Goal: Task Accomplishment & Management: Use online tool/utility

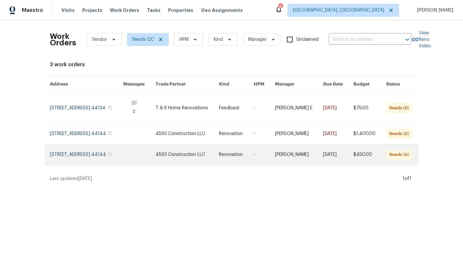
click at [71, 162] on link at bounding box center [86, 155] width 73 height 21
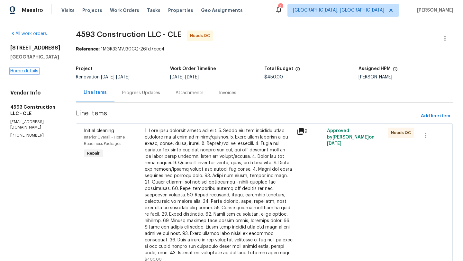
click at [38, 71] on link "Home details" at bounding box center [24, 71] width 28 height 5
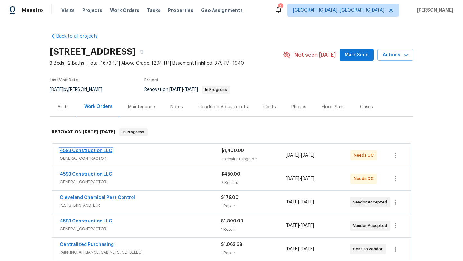
click at [82, 152] on link "4593 Construction LLC" at bounding box center [86, 151] width 52 height 5
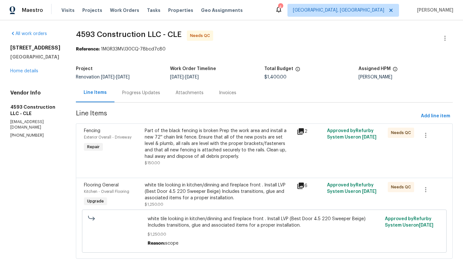
click at [212, 149] on div "Part of the black fencing is broken Prep the work area and install a new 72'' c…" at bounding box center [219, 144] width 148 height 32
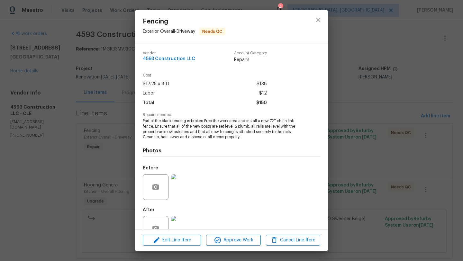
click at [191, 223] on img at bounding box center [184, 229] width 26 height 26
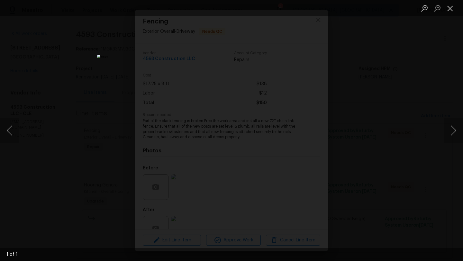
click at [451, 9] on button "Close lightbox" at bounding box center [450, 8] width 13 height 11
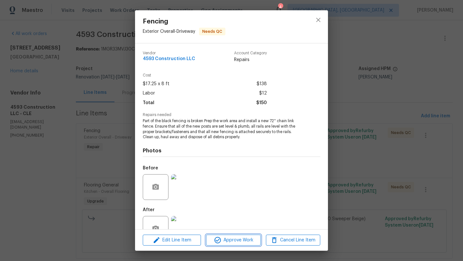
click at [223, 240] on span "Approve Work" at bounding box center [233, 241] width 51 height 8
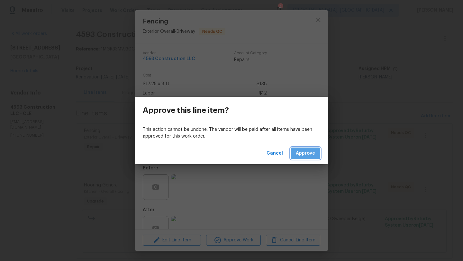
click at [302, 154] on span "Approve" at bounding box center [305, 154] width 19 height 8
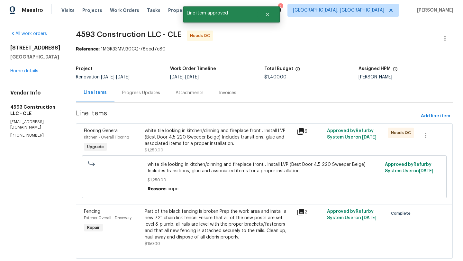
click at [216, 144] on div "white tile looking in kitchen/dinning and fireplace front . Install LVP (Best D…" at bounding box center [219, 137] width 148 height 19
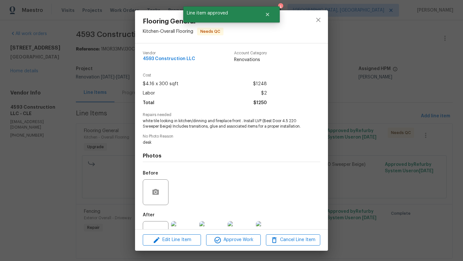
scroll to position [24, 0]
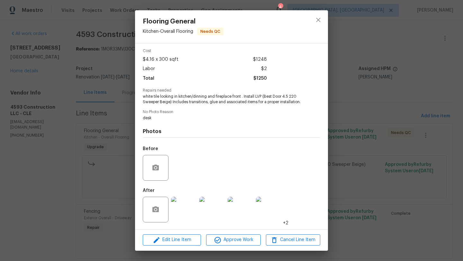
click at [187, 211] on img at bounding box center [184, 210] width 26 height 26
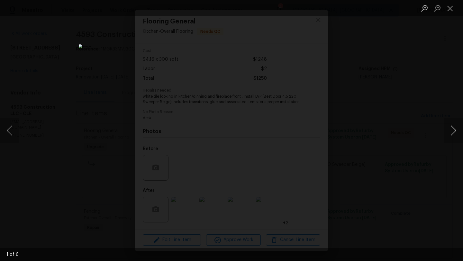
click at [461, 131] on button "Next image" at bounding box center [453, 131] width 19 height 26
click at [457, 132] on button "Next image" at bounding box center [453, 131] width 19 height 26
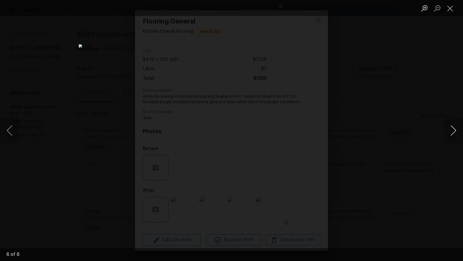
click at [457, 132] on button "Next image" at bounding box center [453, 131] width 19 height 26
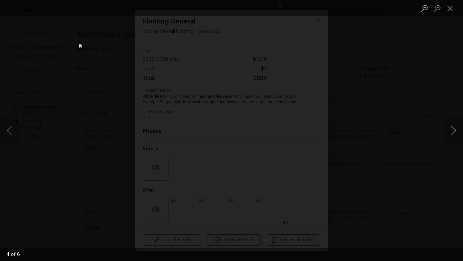
click at [457, 132] on button "Next image" at bounding box center [453, 131] width 19 height 26
click at [451, 8] on button "Close lightbox" at bounding box center [450, 8] width 13 height 11
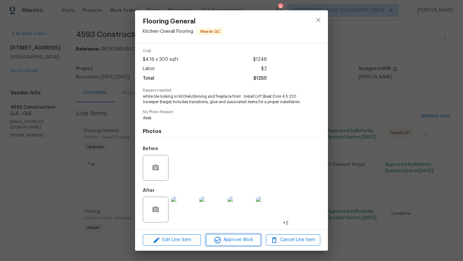
click at [228, 241] on span "Approve Work" at bounding box center [233, 240] width 51 height 8
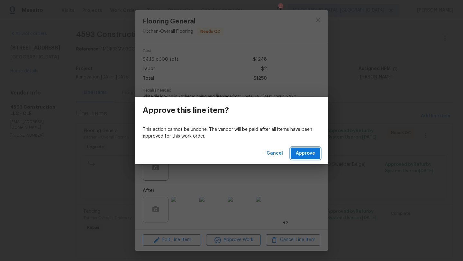
click at [305, 155] on span "Approve" at bounding box center [305, 154] width 19 height 8
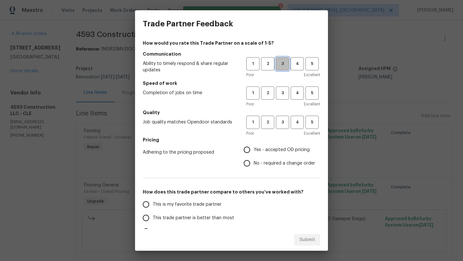
click at [281, 63] on span "3" at bounding box center [283, 63] width 12 height 7
click at [280, 92] on span "3" at bounding box center [283, 92] width 12 height 7
click at [293, 93] on span "4" at bounding box center [298, 92] width 12 height 7
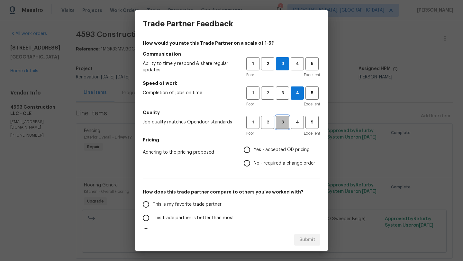
click at [277, 121] on span "3" at bounding box center [283, 122] width 12 height 7
click at [246, 152] on input "Yes - accepted OD pricing" at bounding box center [247, 150] width 14 height 14
radio input "true"
click at [168, 222] on label "This trade partner is better than most" at bounding box center [190, 218] width 102 height 14
click at [153, 222] on input "This trade partner is better than most" at bounding box center [146, 218] width 14 height 14
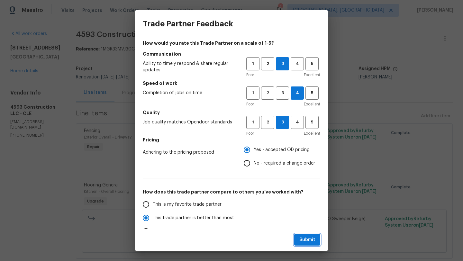
click at [317, 242] on button "Submit" at bounding box center [308, 240] width 26 height 12
radio input "true"
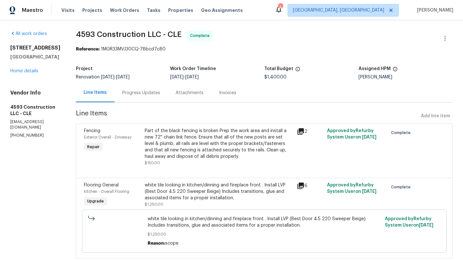
radio input "false"
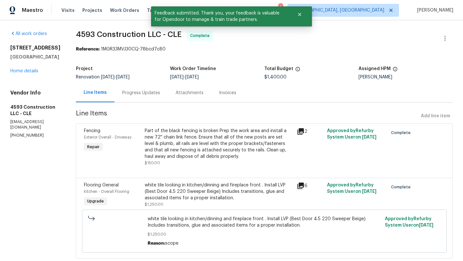
click at [27, 73] on div "7010 Woodhaven Ave Cleveland, OH 44144 Home details" at bounding box center [35, 60] width 50 height 30
click at [29, 70] on link "Home details" at bounding box center [24, 71] width 28 height 5
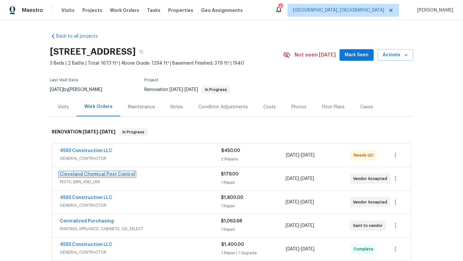
click at [95, 175] on link "Cleveland Chemical Pest Control" at bounding box center [97, 174] width 75 height 5
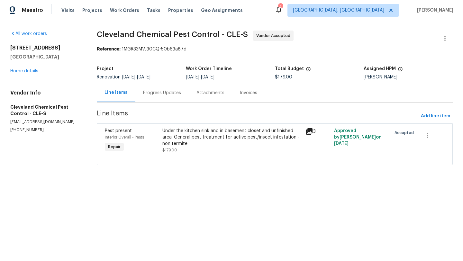
click at [169, 92] on div "Progress Updates" at bounding box center [162, 93] width 38 height 6
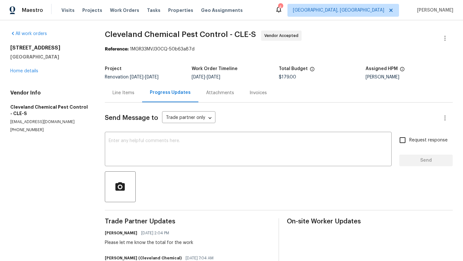
click at [23, 68] on div "7010 Woodhaven Ave Cleveland, OH 44144 Home details" at bounding box center [49, 60] width 79 height 30
click at [23, 69] on link "Home details" at bounding box center [24, 71] width 28 height 5
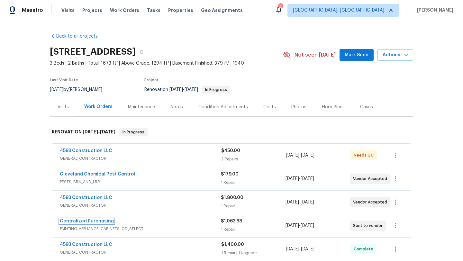
click at [88, 221] on link "Centralized Purchasing" at bounding box center [87, 221] width 54 height 5
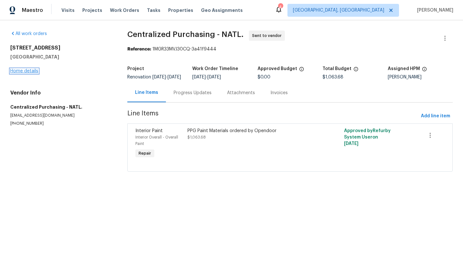
click at [27, 71] on link "Home details" at bounding box center [24, 71] width 28 height 5
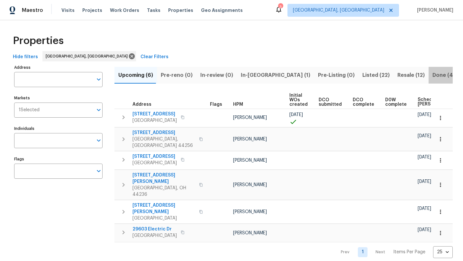
click at [433, 73] on span "Done (468)" at bounding box center [448, 75] width 30 height 9
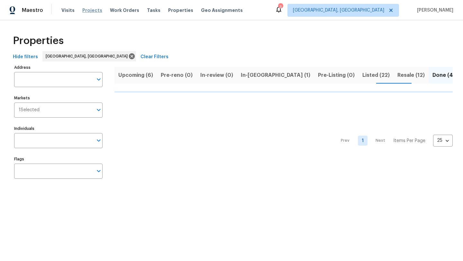
click at [90, 9] on span "Projects" at bounding box center [92, 10] width 20 height 6
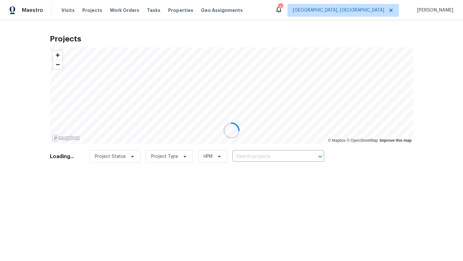
click at [237, 155] on div at bounding box center [231, 130] width 463 height 261
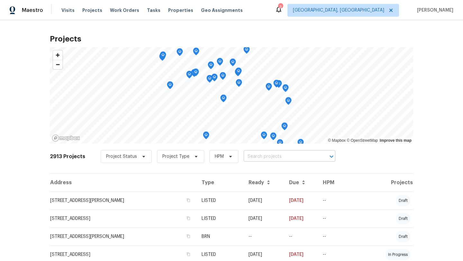
click at [253, 156] on input "text" at bounding box center [281, 157] width 74 height 10
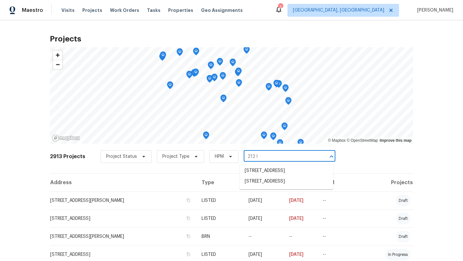
type input "212 le"
click at [268, 171] on li "212 Ledge Rd, Macedonia, OH 44056" at bounding box center [287, 171] width 94 height 11
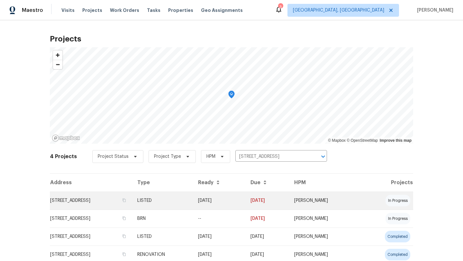
click at [92, 202] on td "212 Ledge Rd, Macedonia, OH 44056" at bounding box center [91, 201] width 82 height 18
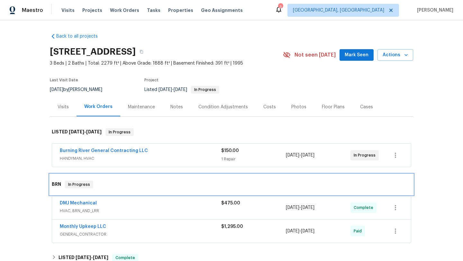
click at [76, 186] on span "In Progress" at bounding box center [79, 185] width 27 height 6
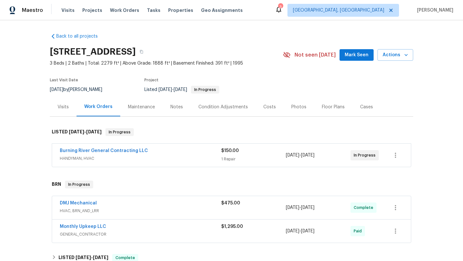
click at [354, 57] on span "Mark Seen" at bounding box center [357, 55] width 24 height 8
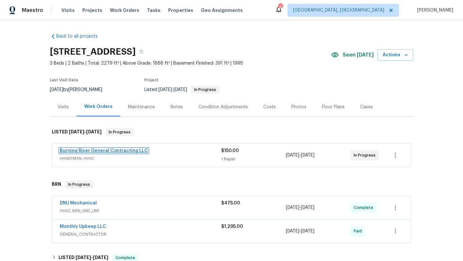
click at [104, 151] on link "Burning River General Contracting LLC" at bounding box center [104, 151] width 88 height 5
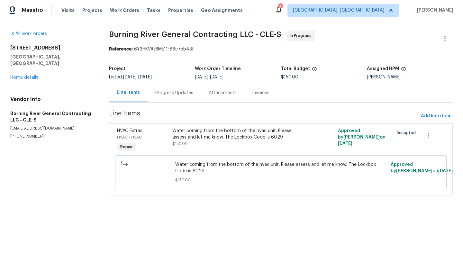
click at [192, 137] on div "Water coming from the bottom of the hvac unit. Please assess and let me know. T…" at bounding box center [240, 134] width 135 height 13
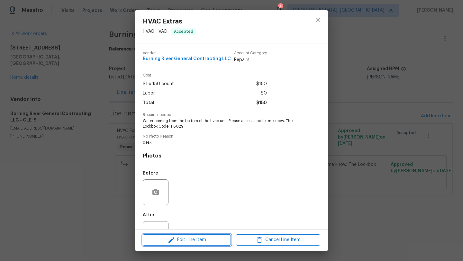
click at [162, 239] on span "Edit Line Item" at bounding box center [187, 240] width 84 height 8
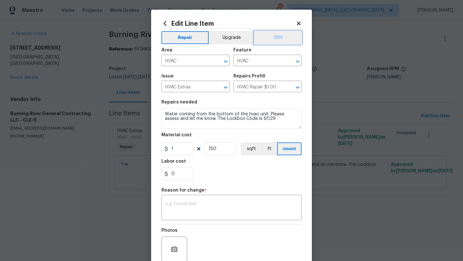
click at [273, 40] on button "BRN" at bounding box center [278, 37] width 47 height 13
drag, startPoint x: 181, startPoint y: 172, endPoint x: 167, endPoint y: 172, distance: 14.2
click at [167, 172] on div "0" at bounding box center [178, 174] width 32 height 13
type input "150"
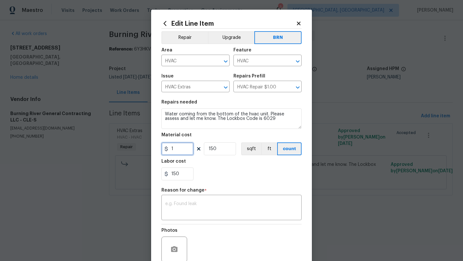
drag, startPoint x: 176, startPoint y: 151, endPoint x: 170, endPoint y: 151, distance: 6.8
click at [170, 151] on input "1" at bounding box center [178, 149] width 32 height 13
drag, startPoint x: 224, startPoint y: 151, endPoint x: 203, endPoint y: 151, distance: 21.3
click at [203, 151] on div "1 150 sqft ft count" at bounding box center [232, 149] width 140 height 13
type input "6500"
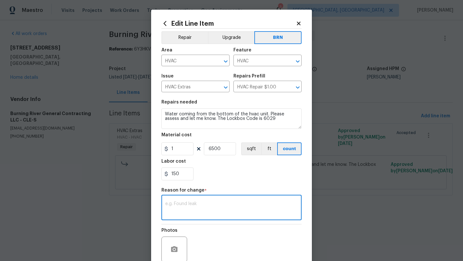
click at [208, 205] on textarea at bounding box center [231, 209] width 133 height 14
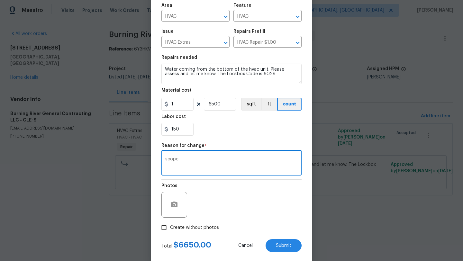
scroll to position [56, 0]
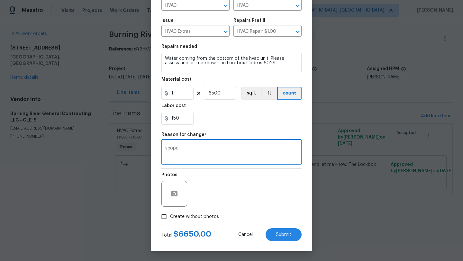
type textarea "scope"
click at [165, 218] on input "Create without photos" at bounding box center [164, 217] width 12 height 12
checkbox input "true"
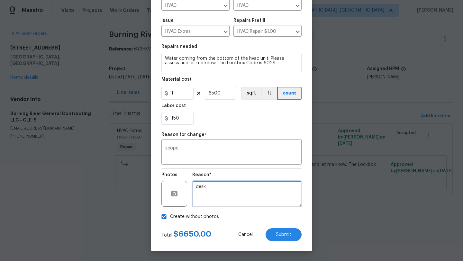
click at [228, 192] on textarea "desk" at bounding box center [246, 194] width 109 height 26
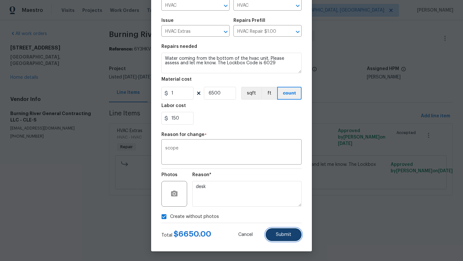
click at [285, 234] on span "Submit" at bounding box center [283, 235] width 15 height 5
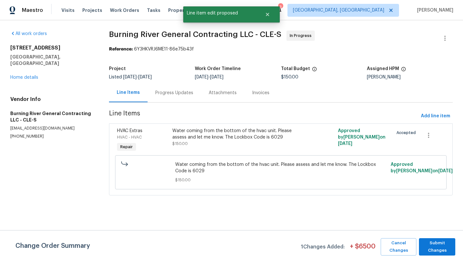
scroll to position [0, 0]
click at [441, 243] on span "Submit Changes" at bounding box center [438, 247] width 30 height 15
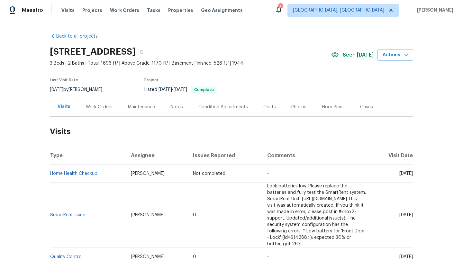
click at [95, 108] on div "Work Orders" at bounding box center [99, 107] width 27 height 6
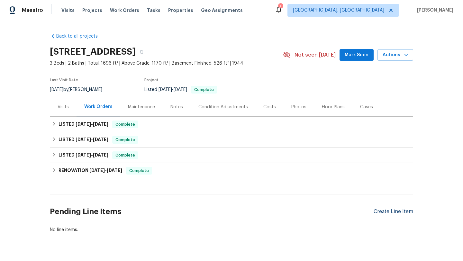
click at [389, 211] on div "Create Line Item" at bounding box center [394, 212] width 40 height 6
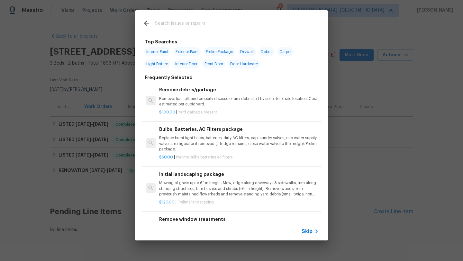
click at [166, 24] on input "text" at bounding box center [223, 24] width 136 height 10
click at [157, 51] on span "Interior Paint" at bounding box center [158, 51] width 26 height 9
type input "Interior Paint"
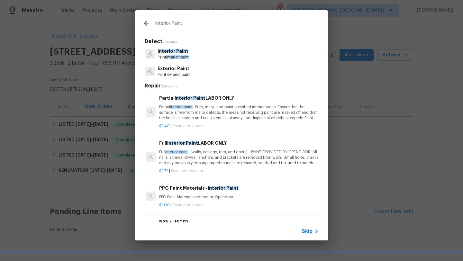
click at [169, 117] on p "Partial Interior paint - Prep, mask, and paint specified interior areas. Ensure…" at bounding box center [239, 113] width 160 height 16
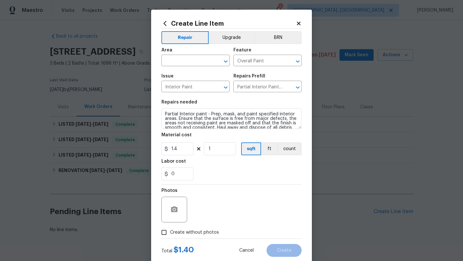
click at [299, 22] on icon at bounding box center [299, 24] width 6 height 6
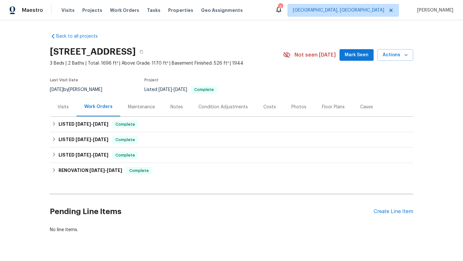
click at [330, 107] on div "Floor Plans" at bounding box center [333, 107] width 23 height 6
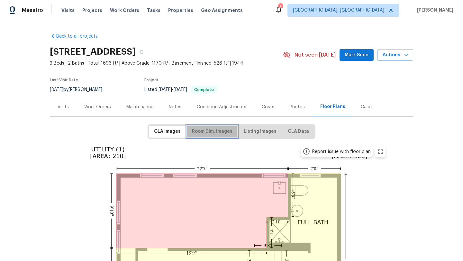
click at [201, 134] on span "Room Dim. Images" at bounding box center [212, 132] width 41 height 8
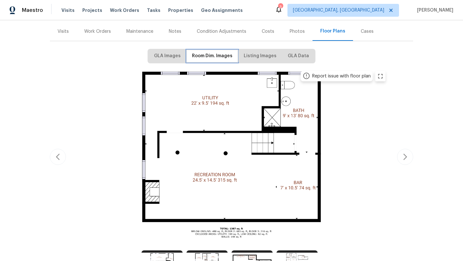
scroll to position [97, 0]
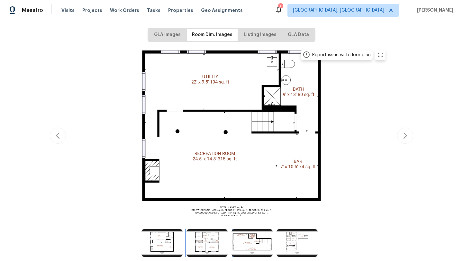
click at [213, 245] on img at bounding box center [207, 243] width 41 height 28
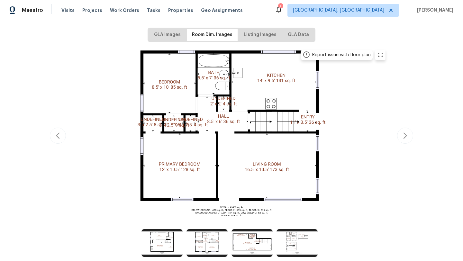
click at [128, 41] on div "GLA Images Room Dim. Images Listing Images GLA Data Report issue with floor pla…" at bounding box center [232, 144] width 364 height 233
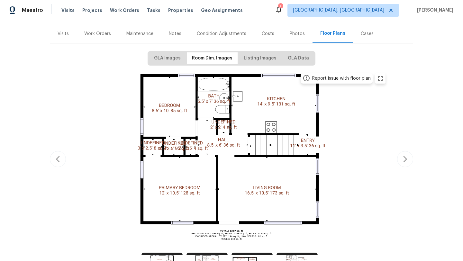
scroll to position [0, 0]
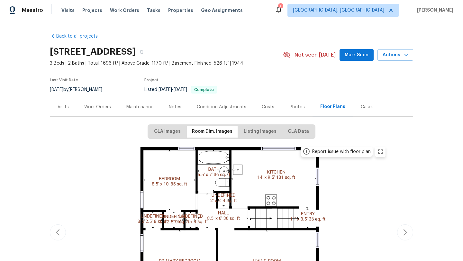
click at [91, 107] on div "Work Orders" at bounding box center [97, 107] width 27 height 6
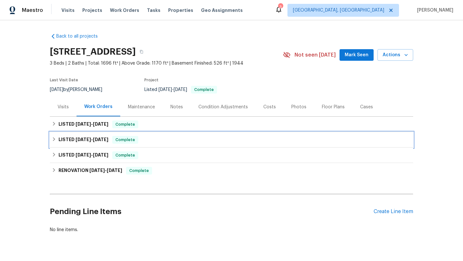
click at [53, 137] on icon at bounding box center [54, 139] width 5 height 5
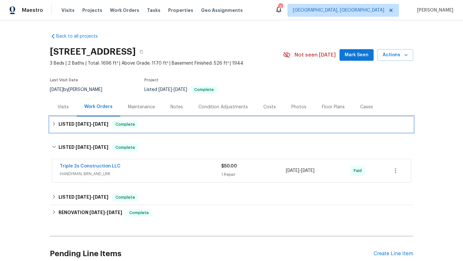
click at [54, 125] on icon at bounding box center [54, 124] width 2 height 4
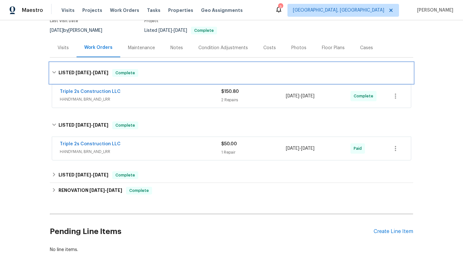
scroll to position [82, 0]
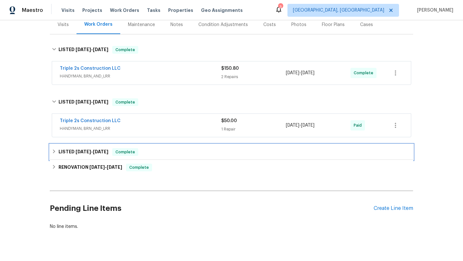
click at [56, 152] on icon at bounding box center [54, 151] width 5 height 5
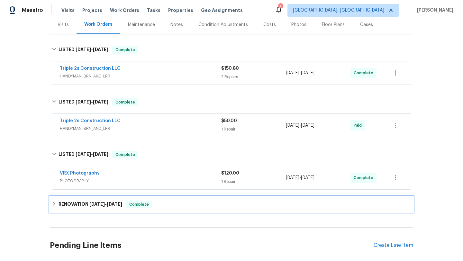
click at [56, 203] on icon at bounding box center [54, 204] width 5 height 5
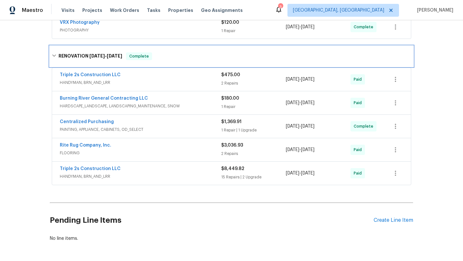
scroll to position [236, 0]
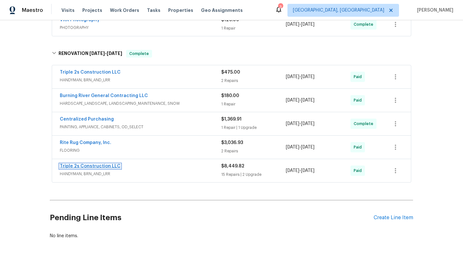
click at [97, 167] on link "Triple 2s Construction LLC" at bounding box center [90, 166] width 61 height 5
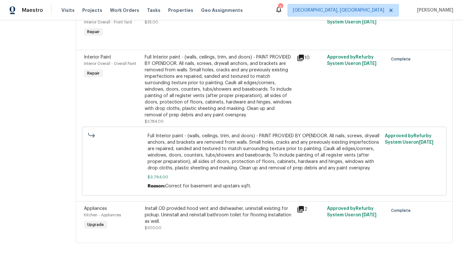
scroll to position [1089, 0]
click at [195, 72] on div "Full Interior paint - (walls, ceilings, trim, and doors) - PAINT PROVIDED BY OP…" at bounding box center [219, 86] width 148 height 64
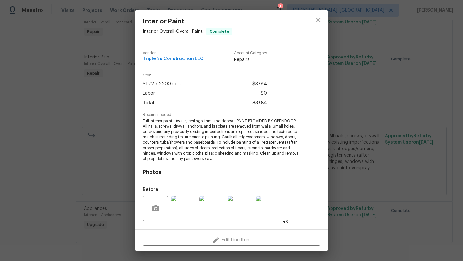
click at [186, 209] on img at bounding box center [184, 209] width 26 height 26
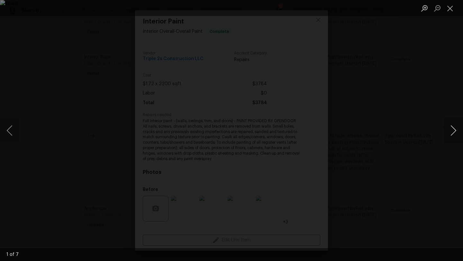
click at [457, 136] on button "Next image" at bounding box center [453, 131] width 19 height 26
click at [457, 135] on button "Next image" at bounding box center [453, 131] width 19 height 26
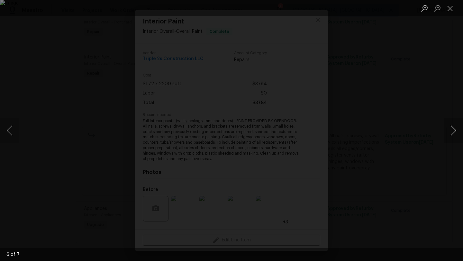
click at [457, 134] on button "Next image" at bounding box center [453, 131] width 19 height 26
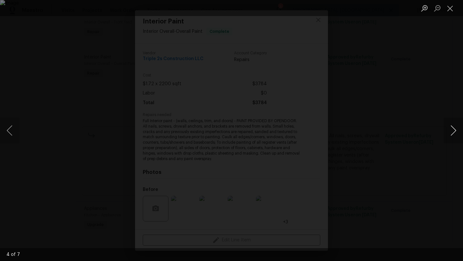
click at [457, 134] on button "Next image" at bounding box center [453, 131] width 19 height 26
click at [12, 132] on button "Previous image" at bounding box center [9, 131] width 19 height 26
click at [463, 127] on button "Next image" at bounding box center [453, 131] width 19 height 26
click at [455, 133] on button "Next image" at bounding box center [453, 131] width 19 height 26
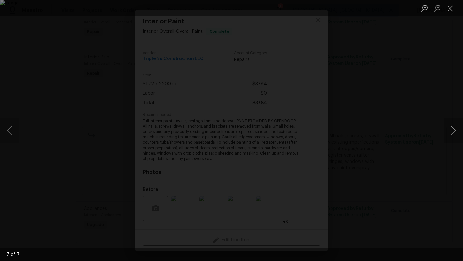
click at [455, 133] on button "Next image" at bounding box center [453, 131] width 19 height 26
click at [452, 9] on button "Close lightbox" at bounding box center [450, 8] width 13 height 11
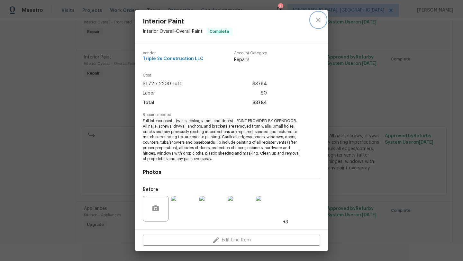
click at [318, 19] on icon "close" at bounding box center [319, 20] width 8 height 8
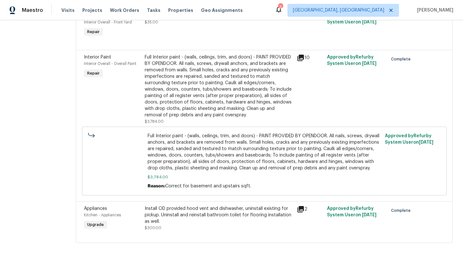
click at [303, 209] on icon at bounding box center [301, 209] width 6 height 6
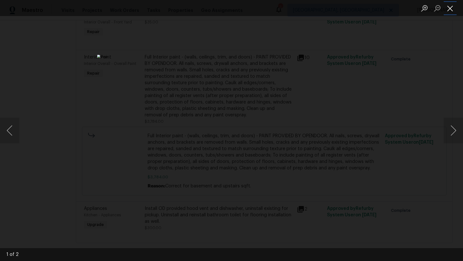
click at [449, 9] on button "Close lightbox" at bounding box center [450, 8] width 13 height 11
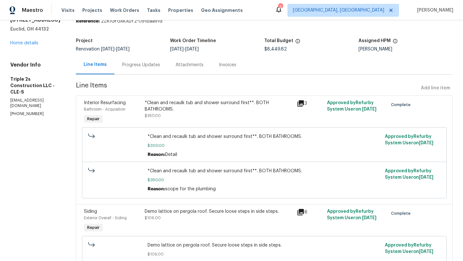
scroll to position [24, 0]
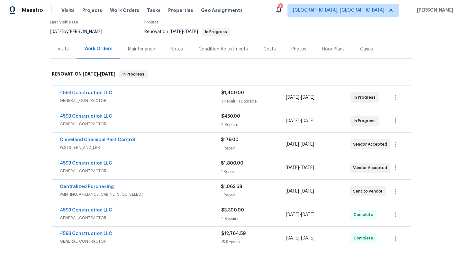
scroll to position [94, 0]
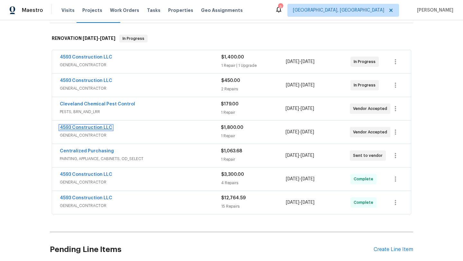
click at [88, 128] on link "4593 Construction LLC" at bounding box center [86, 128] width 52 height 5
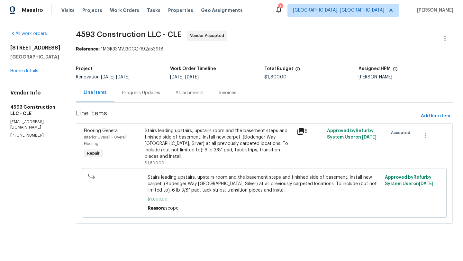
click at [304, 131] on icon at bounding box center [301, 131] width 6 height 6
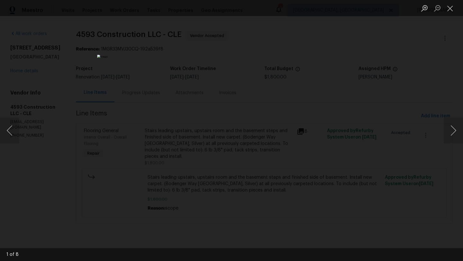
click at [203, 186] on img "Lightbox" at bounding box center [231, 131] width 269 height 152
click at [458, 130] on button "Next image" at bounding box center [453, 131] width 19 height 26
click at [458, 131] on button "Next image" at bounding box center [453, 131] width 19 height 26
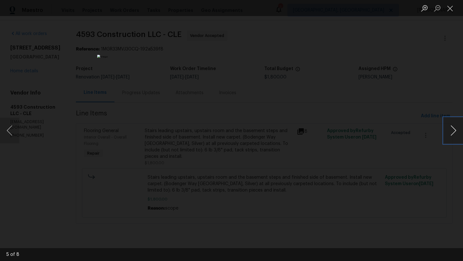
click at [458, 131] on button "Next image" at bounding box center [453, 131] width 19 height 26
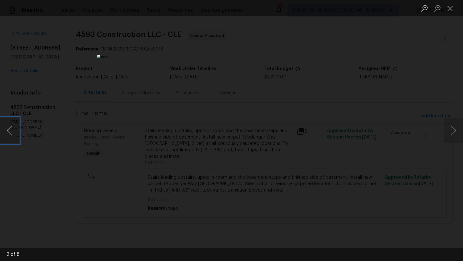
click at [11, 129] on button "Previous image" at bounding box center [9, 131] width 19 height 26
click at [456, 130] on button "Next image" at bounding box center [453, 131] width 19 height 26
click at [456, 129] on button "Next image" at bounding box center [453, 131] width 19 height 26
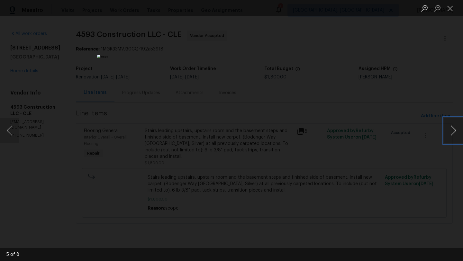
click at [456, 129] on button "Next image" at bounding box center [453, 131] width 19 height 26
click at [449, 130] on button "Next image" at bounding box center [453, 131] width 19 height 26
click at [457, 131] on button "Next image" at bounding box center [453, 131] width 19 height 26
click at [452, 6] on button "Close lightbox" at bounding box center [450, 8] width 13 height 11
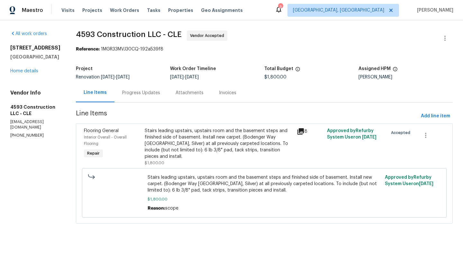
click at [192, 149] on div "Stairs leading upstairs, upstairs room and the basement steps and finished side…" at bounding box center [219, 144] width 148 height 32
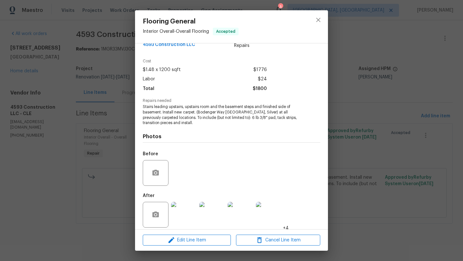
scroll to position [19, 0]
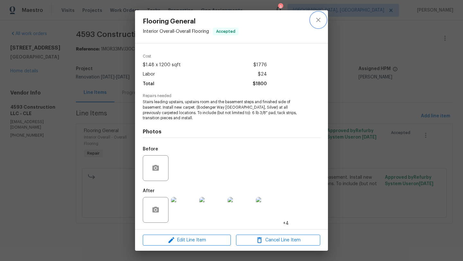
click at [317, 19] on icon "close" at bounding box center [319, 20] width 8 height 8
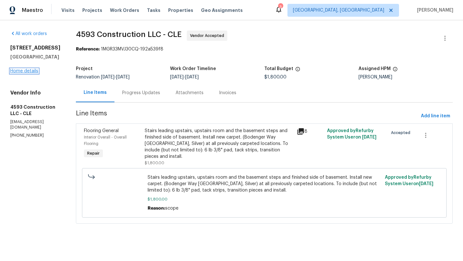
click at [18, 71] on link "Home details" at bounding box center [24, 71] width 28 height 5
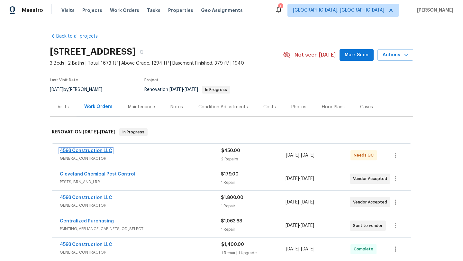
click at [82, 149] on link "4593 Construction LLC" at bounding box center [86, 151] width 52 height 5
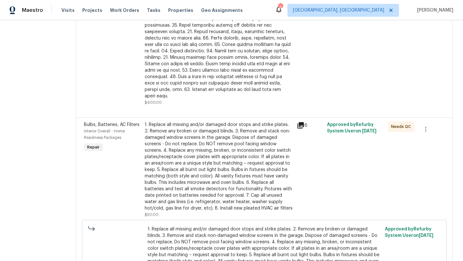
scroll to position [166, 0]
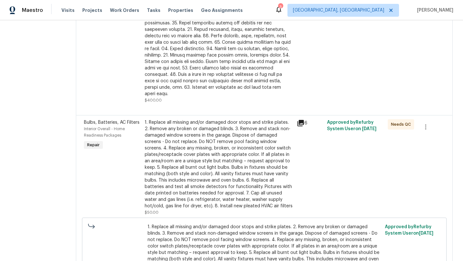
click at [204, 166] on div "1. Replace all missing and/or damaged door stops and strike plates. 2. Remove a…" at bounding box center [219, 164] width 148 height 90
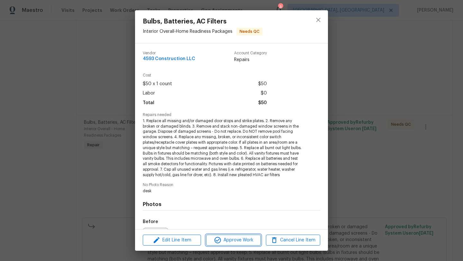
click at [228, 240] on span "Approve Work" at bounding box center [233, 241] width 51 height 8
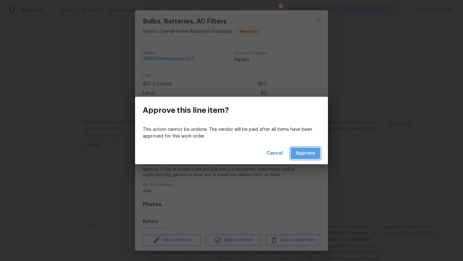
click at [308, 155] on span "Approve" at bounding box center [305, 154] width 19 height 8
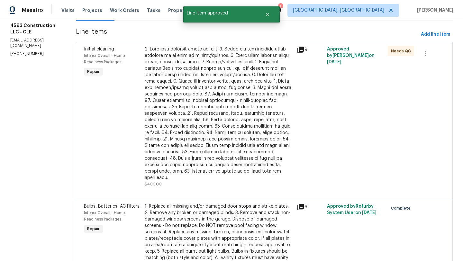
scroll to position [33, 0]
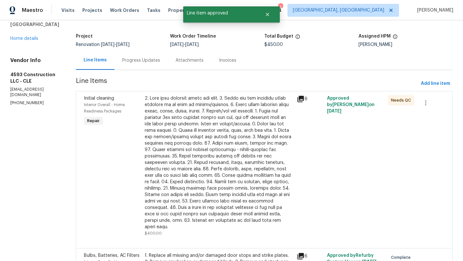
click at [170, 116] on div at bounding box center [219, 162] width 148 height 135
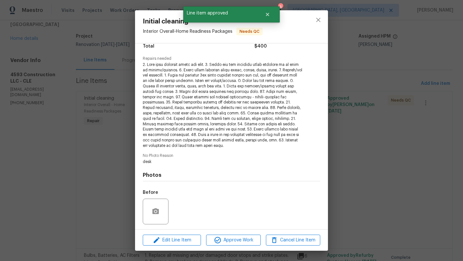
scroll to position [100, 0]
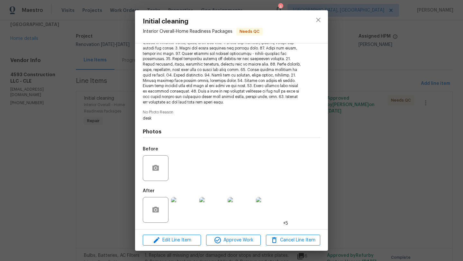
click at [188, 210] on img at bounding box center [184, 210] width 26 height 26
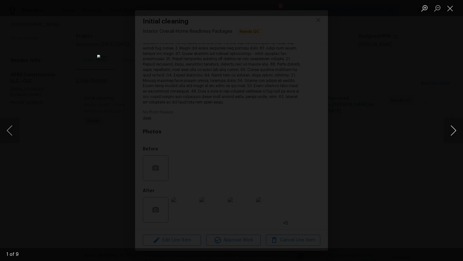
click at [457, 132] on button "Next image" at bounding box center [453, 131] width 19 height 26
click at [11, 132] on button "Previous image" at bounding box center [9, 131] width 19 height 26
click at [454, 134] on button "Next image" at bounding box center [453, 131] width 19 height 26
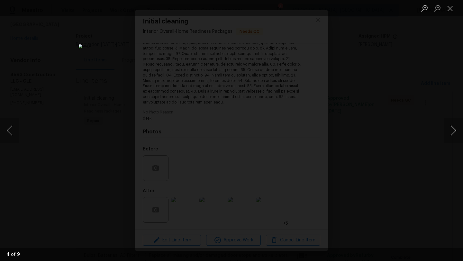
click at [454, 134] on button "Next image" at bounding box center [453, 131] width 19 height 26
click at [452, 10] on button "Close lightbox" at bounding box center [450, 8] width 13 height 11
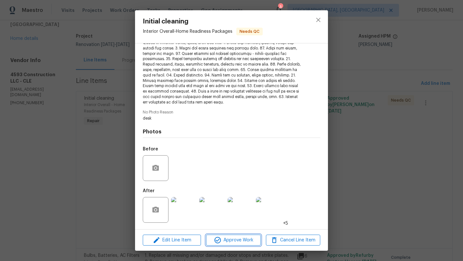
click at [227, 241] on span "Approve Work" at bounding box center [233, 241] width 51 height 8
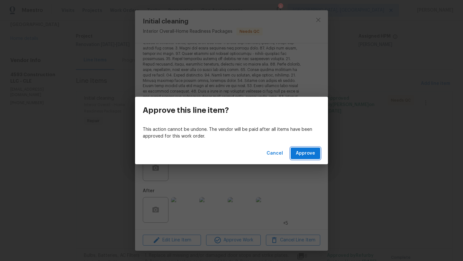
click at [297, 154] on span "Approve" at bounding box center [305, 154] width 19 height 8
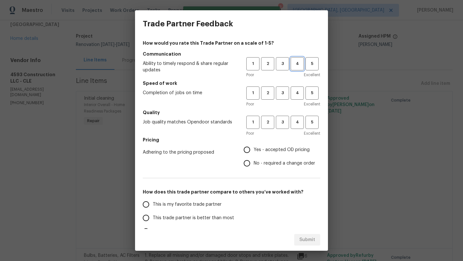
click at [299, 66] on span "4" at bounding box center [298, 63] width 12 height 7
click at [298, 94] on span "4" at bounding box center [298, 92] width 12 height 7
click at [297, 126] on span "4" at bounding box center [298, 122] width 12 height 7
click at [248, 152] on input "Yes - accepted OD pricing" at bounding box center [247, 150] width 14 height 14
radio input "true"
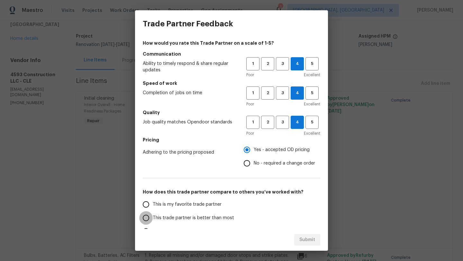
click at [152, 220] on input "This trade partner is better than most" at bounding box center [146, 218] width 14 height 14
click at [307, 238] on span "Submit" at bounding box center [308, 240] width 16 height 8
radio input "true"
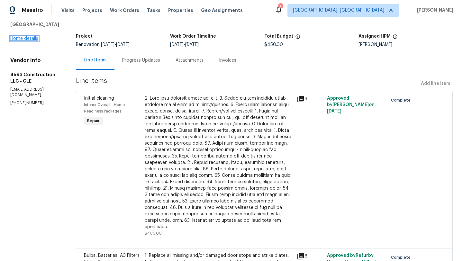
click at [29, 37] on link "Home details" at bounding box center [24, 38] width 28 height 5
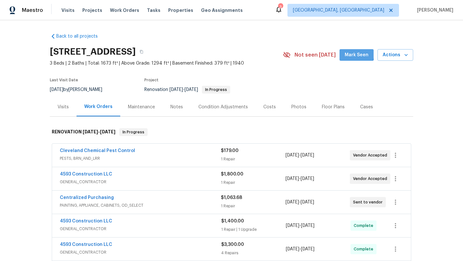
click at [353, 54] on span "Mark Seen" at bounding box center [357, 55] width 24 height 8
click at [60, 106] on div "Visits" at bounding box center [63, 107] width 11 height 6
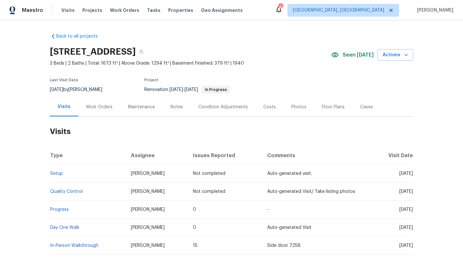
click at [101, 105] on div "Work Orders" at bounding box center [99, 107] width 27 height 6
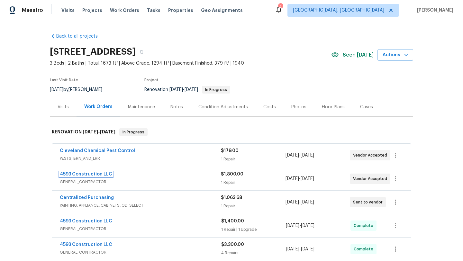
click at [91, 176] on link "4593 Construction LLC" at bounding box center [86, 174] width 52 height 5
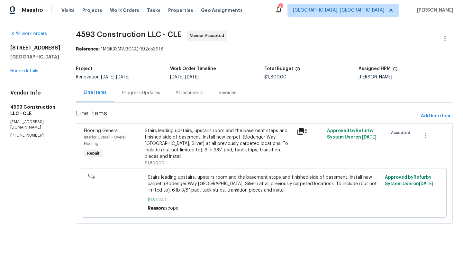
click at [259, 180] on span "Stairs leading upstairs, upstairs room and the basement steps and finished side…" at bounding box center [265, 183] width 234 height 19
click at [16, 72] on link "Home details" at bounding box center [24, 71] width 28 height 5
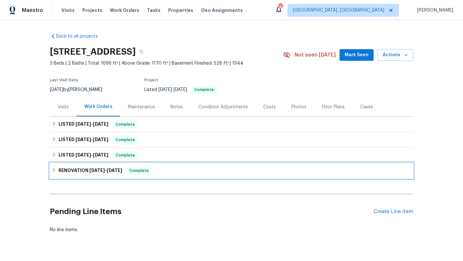
click at [55, 169] on icon at bounding box center [54, 170] width 5 height 5
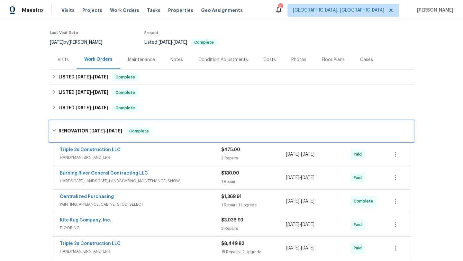
scroll to position [56, 0]
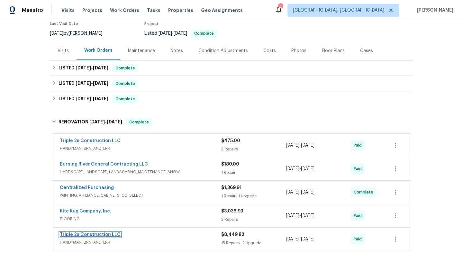
click at [72, 236] on link "Triple 2s Construction LLC" at bounding box center [90, 235] width 61 height 5
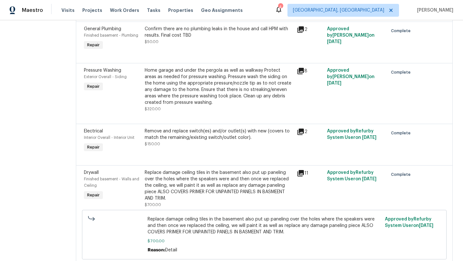
scroll to position [765, 0]
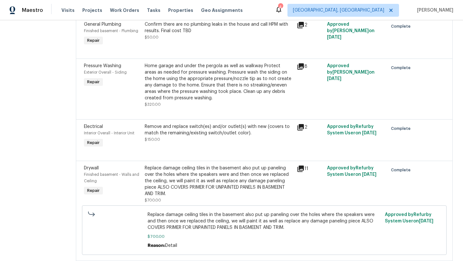
click at [304, 131] on icon at bounding box center [301, 128] width 8 height 8
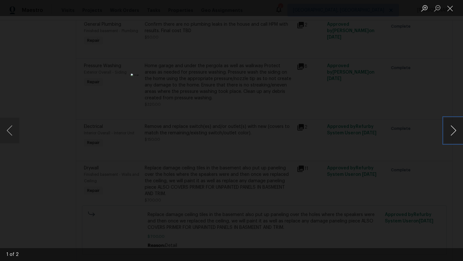
click at [454, 134] on button "Next image" at bounding box center [453, 131] width 19 height 26
click at [450, 9] on button "Close lightbox" at bounding box center [450, 8] width 13 height 11
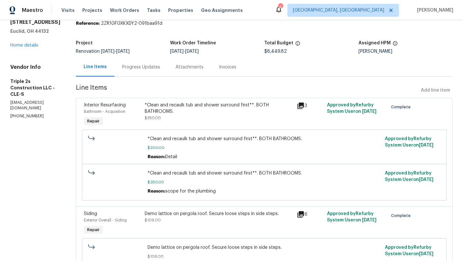
scroll to position [0, 0]
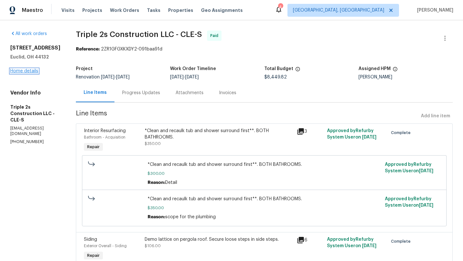
click at [27, 70] on link "Home details" at bounding box center [24, 71] width 28 height 5
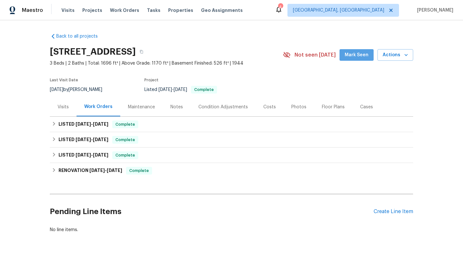
click at [364, 53] on span "Mark Seen" at bounding box center [357, 55] width 24 height 8
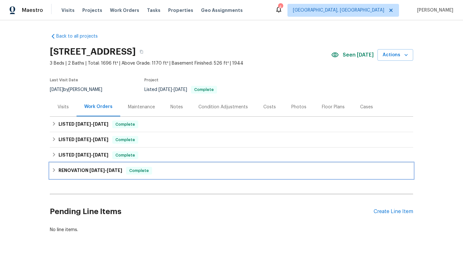
click at [54, 168] on icon at bounding box center [54, 170] width 5 height 5
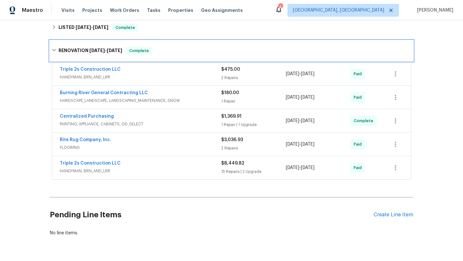
scroll to position [123, 0]
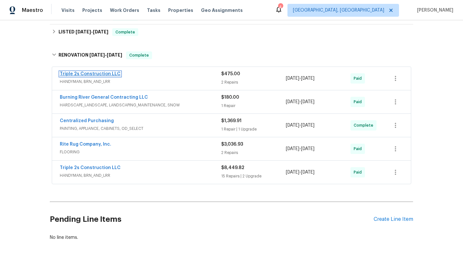
click at [84, 74] on link "Triple 2s Construction LLC" at bounding box center [90, 74] width 61 height 5
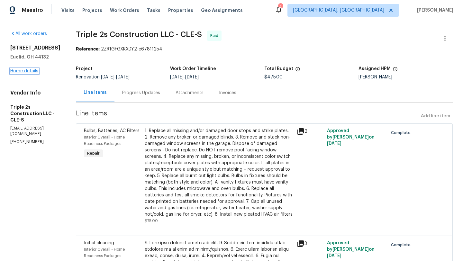
click at [22, 70] on link "Home details" at bounding box center [24, 71] width 28 height 5
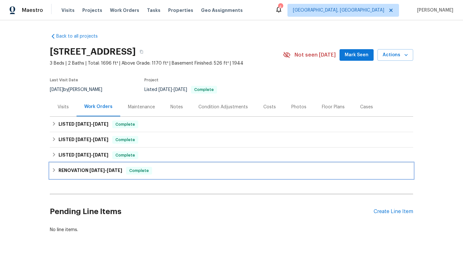
click at [53, 172] on icon at bounding box center [54, 170] width 2 height 4
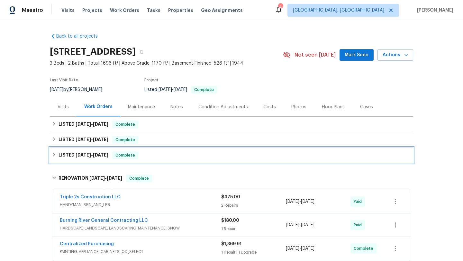
click at [54, 154] on icon at bounding box center [54, 155] width 5 height 5
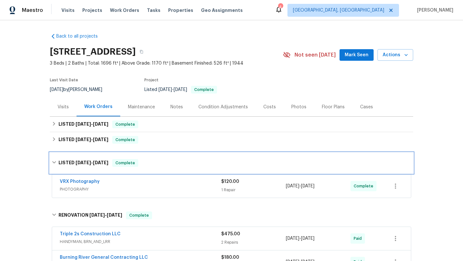
click at [54, 162] on icon at bounding box center [54, 162] width 5 height 5
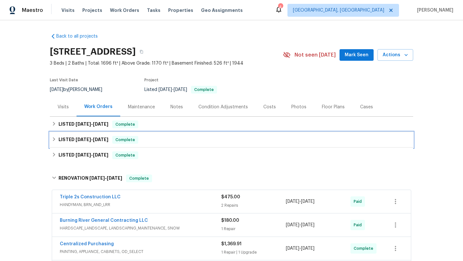
click at [52, 139] on icon at bounding box center [54, 139] width 5 height 5
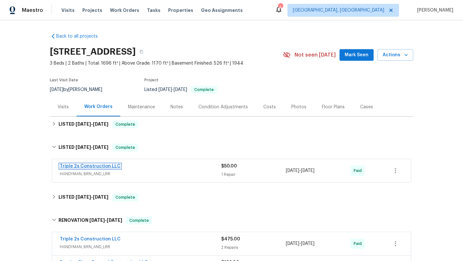
click at [77, 165] on link "Triple 2s Construction LLC" at bounding box center [90, 166] width 61 height 5
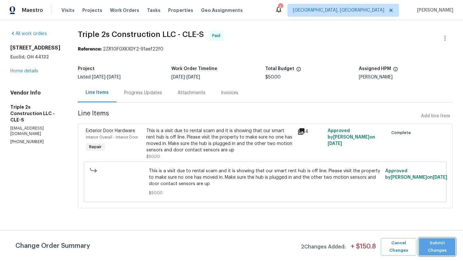
click at [429, 253] on span "Submit Changes" at bounding box center [438, 247] width 30 height 15
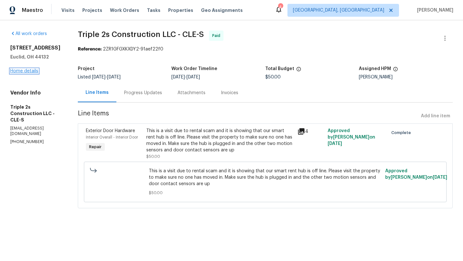
click at [18, 70] on link "Home details" at bounding box center [24, 71] width 28 height 5
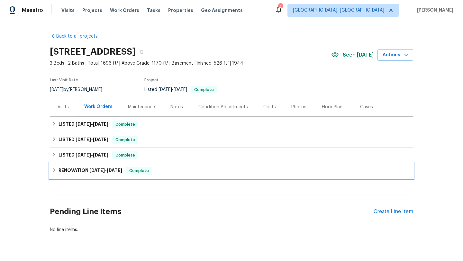
click at [55, 167] on div "RENOVATION 7/1/25 - 7/17/25 Complete" at bounding box center [232, 171] width 360 height 8
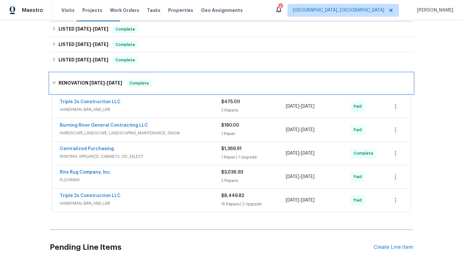
scroll to position [100, 0]
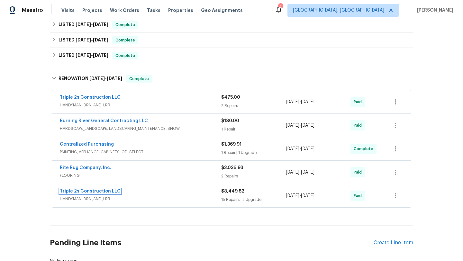
click at [77, 191] on link "Triple 2s Construction LLC" at bounding box center [90, 191] width 61 height 5
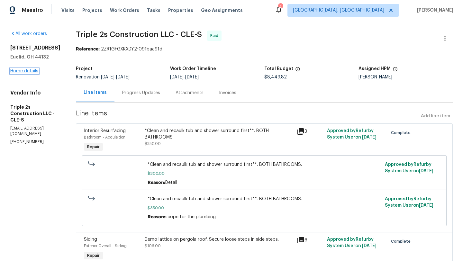
click at [23, 71] on link "Home details" at bounding box center [24, 71] width 28 height 5
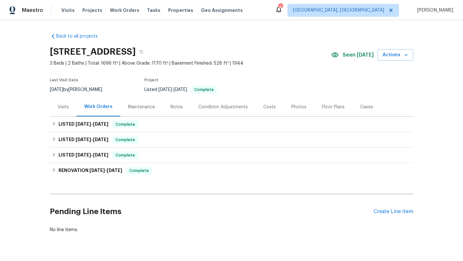
click at [324, 108] on div "Floor Plans" at bounding box center [333, 107] width 23 height 6
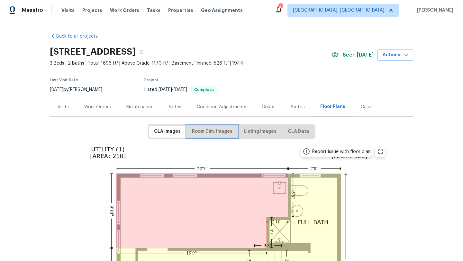
click at [213, 130] on span "Room Dim. Images" at bounding box center [212, 132] width 41 height 8
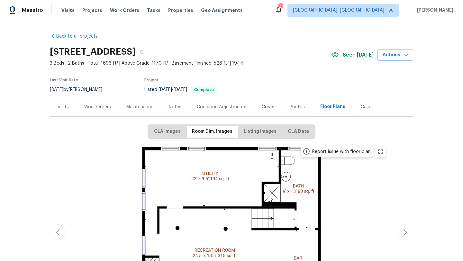
click at [102, 108] on div "Work Orders" at bounding box center [97, 107] width 27 height 6
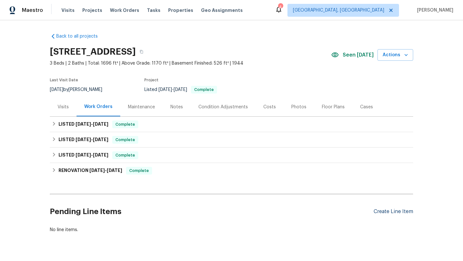
click at [393, 211] on div "Create Line Item" at bounding box center [394, 212] width 40 height 6
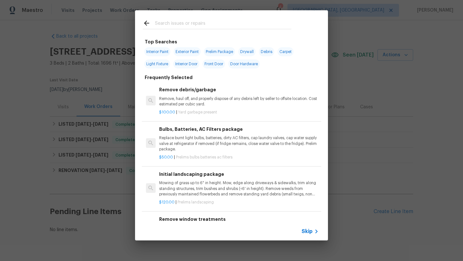
click at [173, 25] on input "text" at bounding box center [223, 24] width 136 height 10
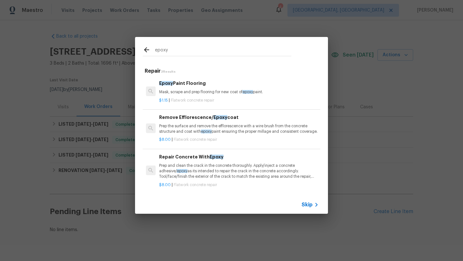
type input "epoxy"
click at [186, 91] on p "Mask, scrape and prep flooring for new coat of epoxy paint." at bounding box center [239, 91] width 160 height 5
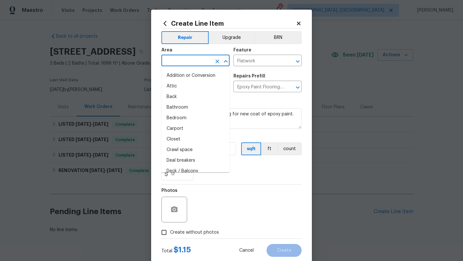
click at [177, 60] on input "text" at bounding box center [187, 61] width 50 height 10
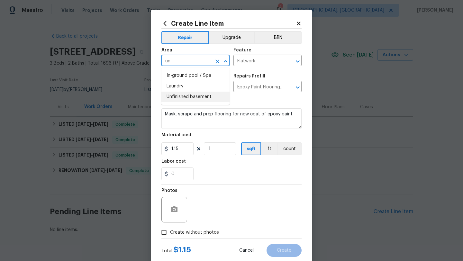
click at [191, 98] on li "Unfinished basement" at bounding box center [196, 97] width 68 height 11
type input "Unfinished basement"
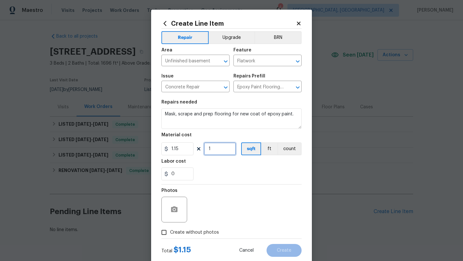
drag, startPoint x: 222, startPoint y: 151, endPoint x: 190, endPoint y: 147, distance: 31.7
click at [190, 147] on div "1.15 1 sqft ft count" at bounding box center [232, 149] width 140 height 13
type input "315"
click at [202, 201] on div "Photos" at bounding box center [232, 206] width 140 height 42
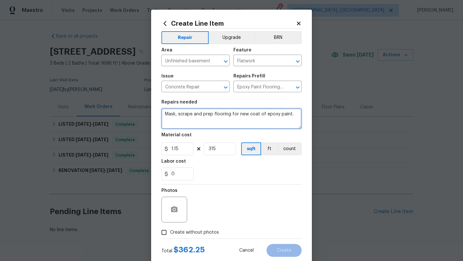
click at [163, 114] on textarea "Mask, scrape and prep flooring for new coat of epoxy paint." at bounding box center [232, 118] width 140 height 21
type textarea "scrape and Mask, scrape and prep flooring for new coat of epoxy paint."
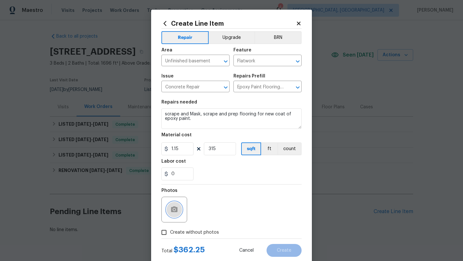
click at [176, 210] on icon "button" at bounding box center [174, 210] width 6 height 6
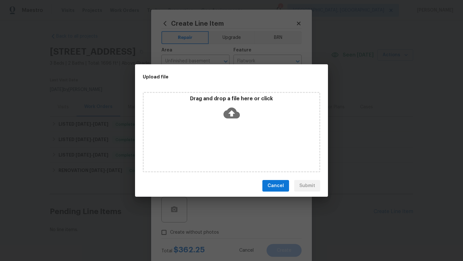
click at [233, 109] on icon at bounding box center [232, 113] width 16 height 11
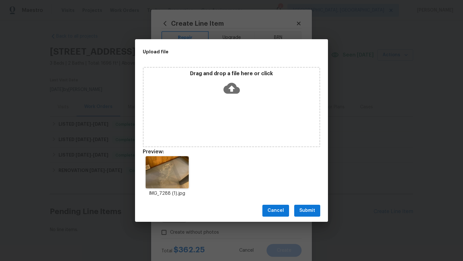
click at [306, 212] on span "Submit" at bounding box center [308, 211] width 16 height 8
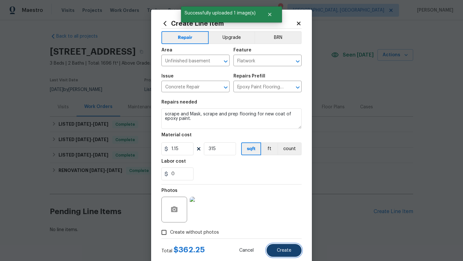
click at [286, 250] on span "Create" at bounding box center [284, 250] width 14 height 5
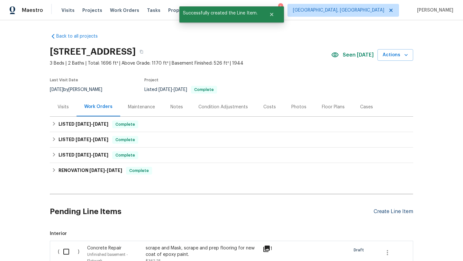
click at [387, 211] on div "Create Line Item" at bounding box center [394, 212] width 40 height 6
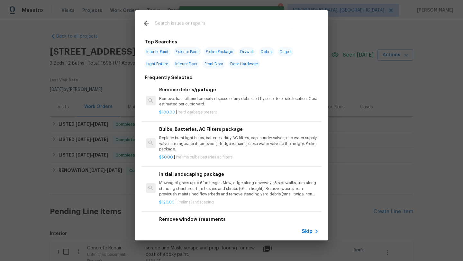
click at [169, 26] on input "text" at bounding box center [223, 24] width 136 height 10
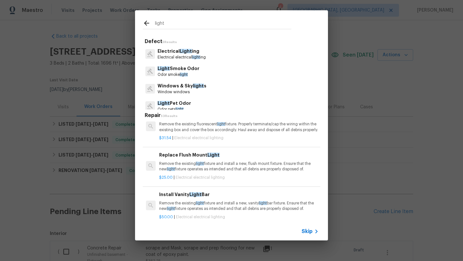
scroll to position [13, 0]
type input "light"
click at [199, 172] on p "Remove the existing light fixture and install a new, flush mount fixture. Ensur…" at bounding box center [239, 166] width 160 height 11
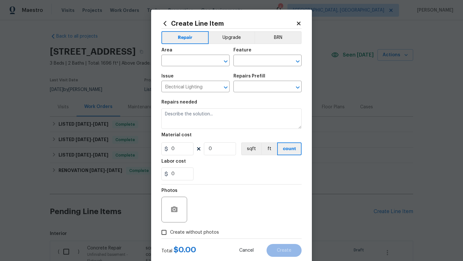
type input "Replace Flush Mount Light $25.00"
type textarea "Remove the existing light fixture and install a new, flush mount fixture. Ensur…"
type input "25"
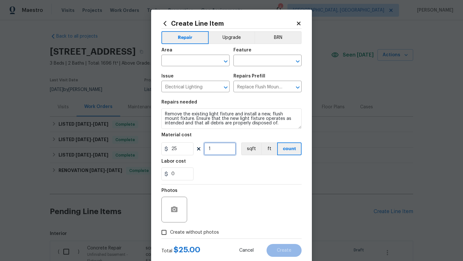
click at [214, 148] on input "1" at bounding box center [220, 149] width 32 height 13
type input "2"
click at [184, 62] on input "text" at bounding box center [187, 61] width 50 height 10
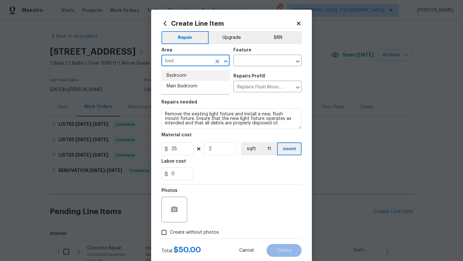
click at [179, 75] on li "Bedroom" at bounding box center [196, 75] width 68 height 11
type input "Bedroom"
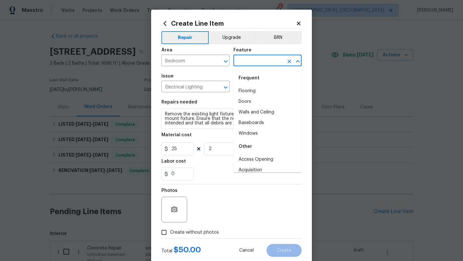
click at [261, 59] on input "text" at bounding box center [259, 61] width 50 height 10
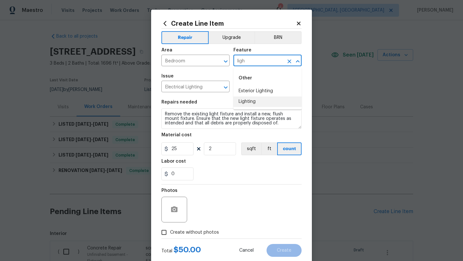
click at [247, 102] on li "Lighting" at bounding box center [268, 102] width 68 height 11
type input "Lighting"
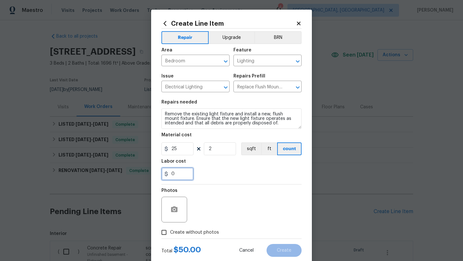
drag, startPoint x: 176, startPoint y: 176, endPoint x: 171, endPoint y: 176, distance: 5.5
click at [171, 176] on input "0" at bounding box center [178, 174] width 32 height 13
type input "50"
click at [172, 210] on icon "button" at bounding box center [174, 210] width 6 height 6
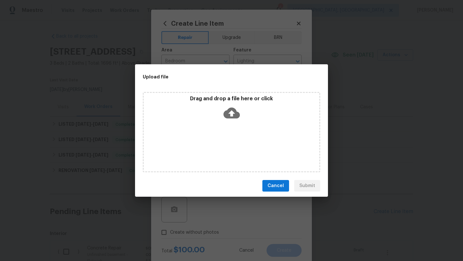
click at [231, 114] on icon at bounding box center [232, 113] width 16 height 16
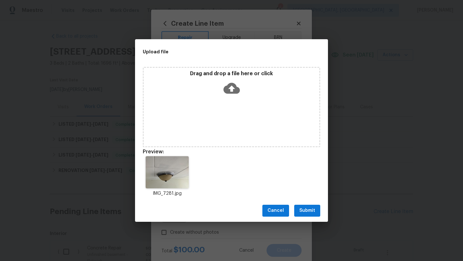
click at [231, 87] on icon at bounding box center [232, 88] width 16 height 16
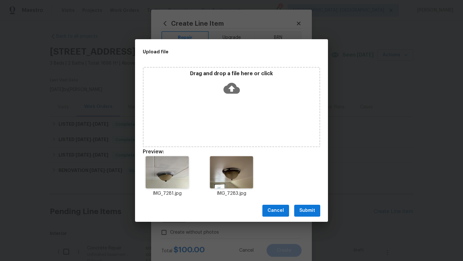
click at [310, 212] on span "Submit" at bounding box center [308, 211] width 16 height 8
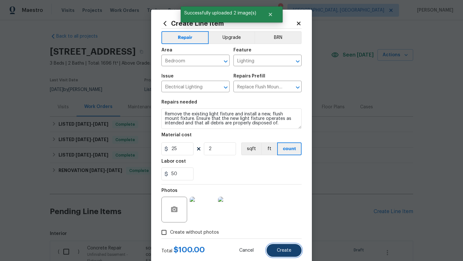
click at [287, 252] on span "Create" at bounding box center [284, 250] width 14 height 5
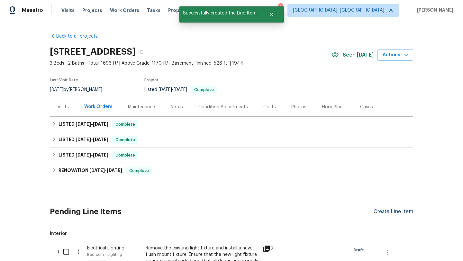
click at [378, 211] on div "Create Line Item" at bounding box center [394, 212] width 40 height 6
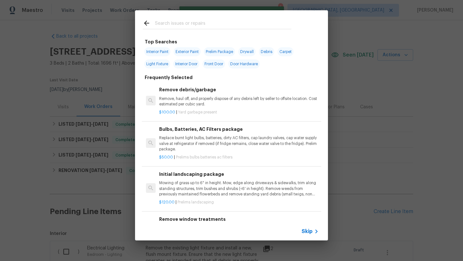
click at [163, 25] on input "text" at bounding box center [223, 24] width 136 height 10
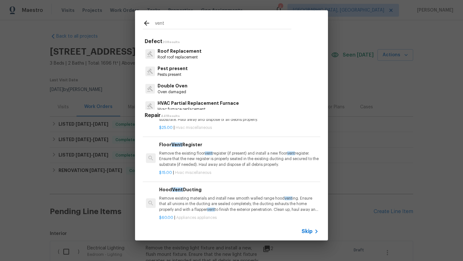
scroll to position [133, 0]
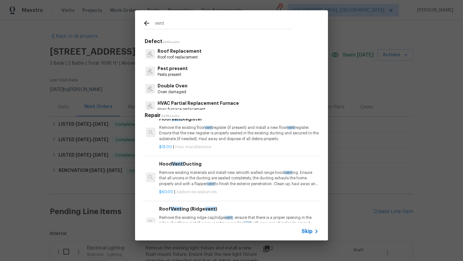
type input "vent"
click at [186, 133] on p "Remove the existing floor vent register (if present) and install a new floor ve…" at bounding box center [239, 133] width 160 height 16
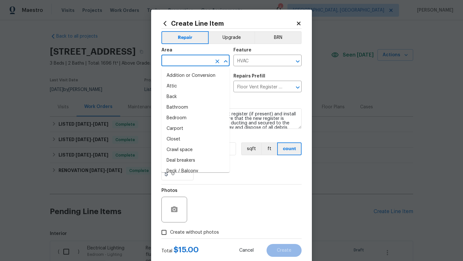
click at [180, 64] on input "text" at bounding box center [187, 61] width 50 height 10
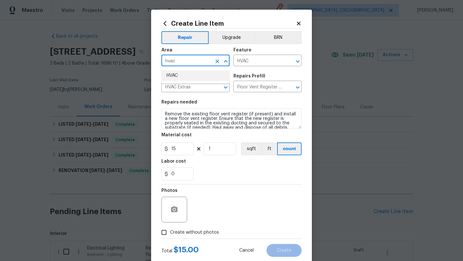
click at [185, 72] on li "HVAC" at bounding box center [196, 75] width 68 height 11
type input "HVAC"
click at [172, 216] on button "button" at bounding box center [174, 209] width 15 height 15
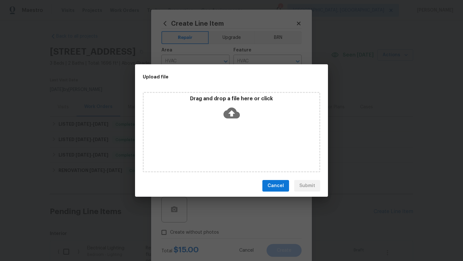
click at [232, 111] on icon at bounding box center [232, 113] width 16 height 16
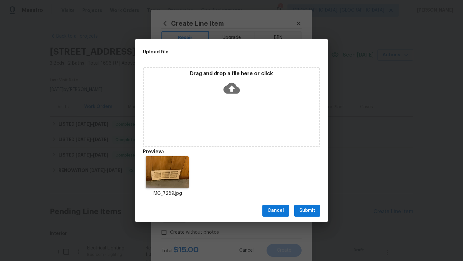
click at [311, 212] on span "Submit" at bounding box center [308, 211] width 16 height 8
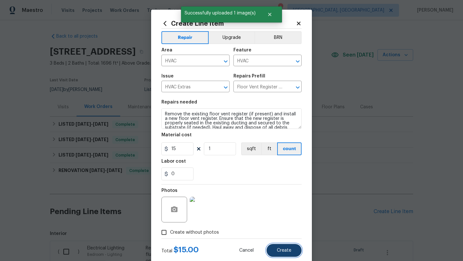
click at [292, 255] on button "Create" at bounding box center [284, 250] width 35 height 13
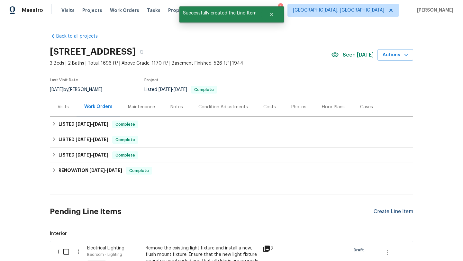
click at [390, 211] on div "Create Line Item" at bounding box center [394, 212] width 40 height 6
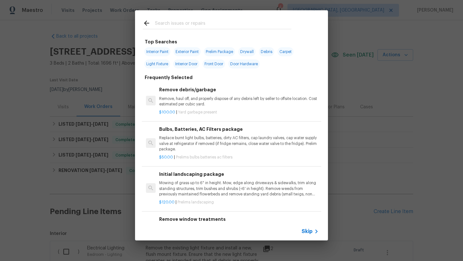
click at [185, 52] on span "Exterior Paint" at bounding box center [187, 51] width 27 height 9
type input "Exterior Paint"
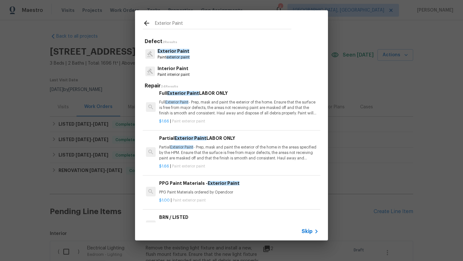
scroll to position [0, 0]
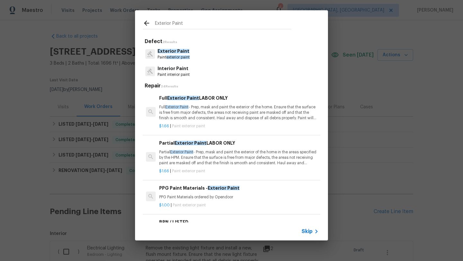
click at [175, 56] on span "exterior paint" at bounding box center [177, 57] width 23 height 4
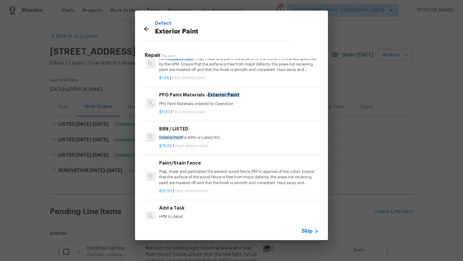
scroll to position [77, 0]
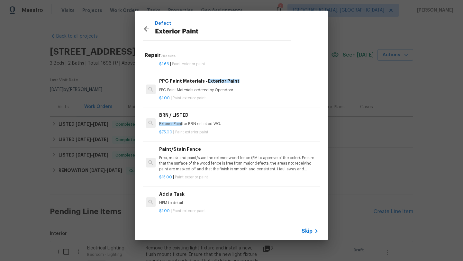
click at [170, 202] on p "HPM to detail" at bounding box center [239, 203] width 160 height 5
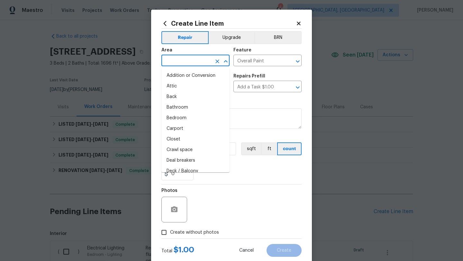
click at [178, 60] on input "text" at bounding box center [187, 61] width 50 height 10
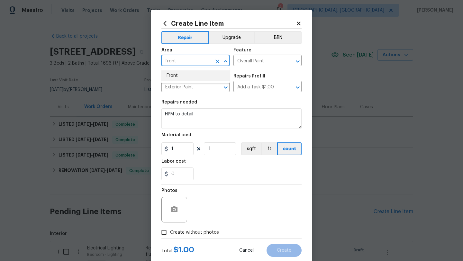
click at [173, 77] on li "Front" at bounding box center [196, 75] width 68 height 11
type input "Front"
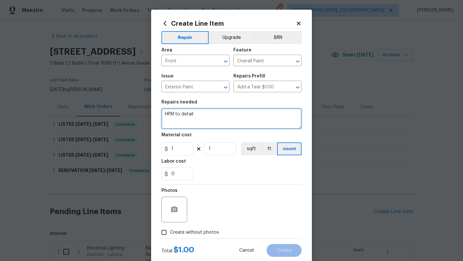
drag, startPoint x: 215, startPoint y: 115, endPoint x: 132, endPoint y: 114, distance: 82.7
click at [132, 114] on div "Create Line Item Repair Upgrade BRN Area Front ​ Feature Overall Paint ​ Issue …" at bounding box center [231, 130] width 463 height 261
type textarea "t"
type textarea "Paint the front door"
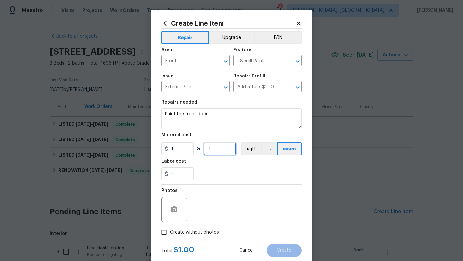
drag, startPoint x: 221, startPoint y: 146, endPoint x: 206, endPoint y: 146, distance: 14.5
click at [206, 146] on input "1" at bounding box center [220, 149] width 32 height 13
type input "50"
click at [165, 233] on input "Create without photos" at bounding box center [164, 233] width 12 height 12
click at [162, 234] on input "Create without photos" at bounding box center [164, 233] width 12 height 12
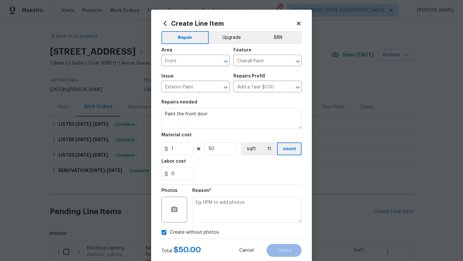
checkbox input "false"
click at [171, 210] on icon "button" at bounding box center [174, 210] width 6 height 6
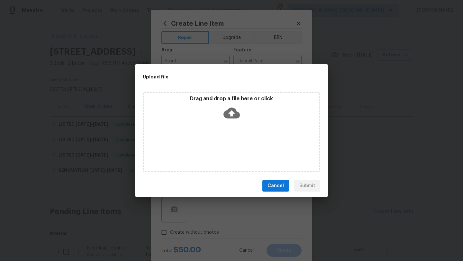
click at [229, 110] on icon at bounding box center [232, 113] width 16 height 11
click at [236, 108] on icon at bounding box center [232, 113] width 16 height 16
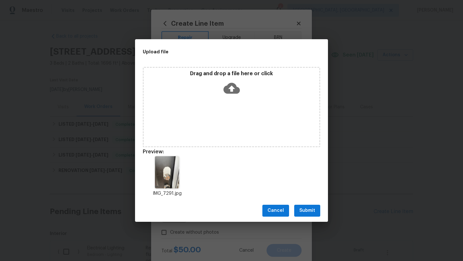
click at [306, 213] on span "Submit" at bounding box center [308, 211] width 16 height 8
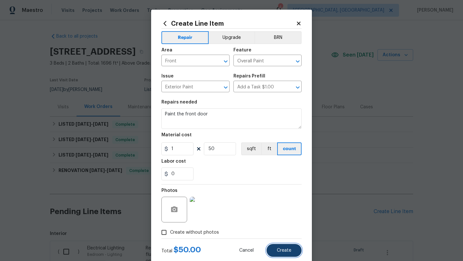
click at [286, 252] on span "Create" at bounding box center [284, 250] width 14 height 5
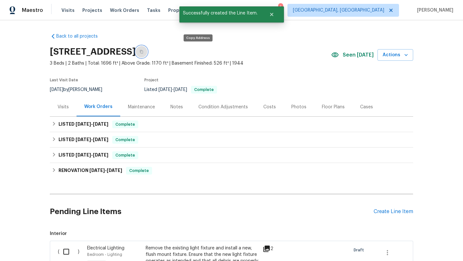
click at [144, 52] on icon "button" at bounding box center [142, 52] width 4 height 4
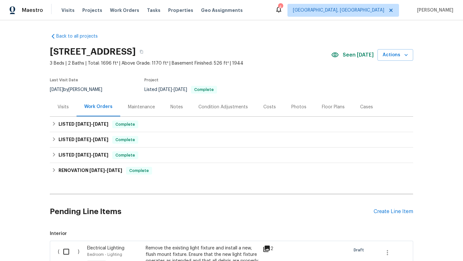
click at [175, 108] on div "Notes" at bounding box center [177, 107] width 13 height 6
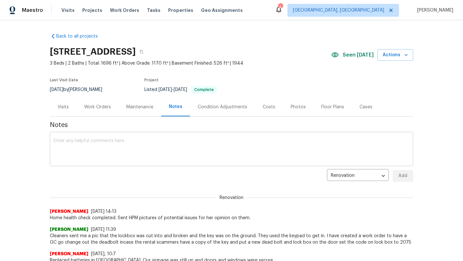
click at [119, 153] on textarea at bounding box center [232, 150] width 356 height 23
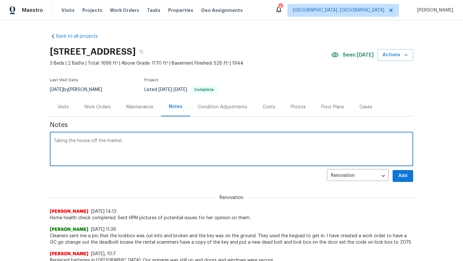
paste textarea "HSR-706664"
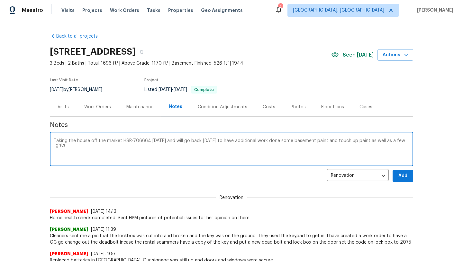
type textarea "Taking the house off the market HSR-706664 today and will go back on friday to …"
click at [407, 177] on span "Add" at bounding box center [403, 176] width 10 height 8
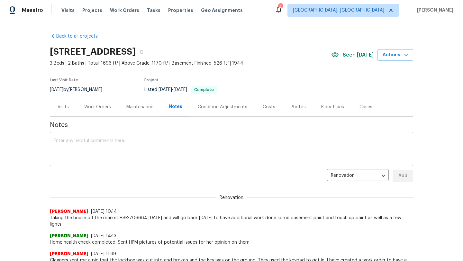
click at [98, 108] on div "Work Orders" at bounding box center [97, 107] width 27 height 6
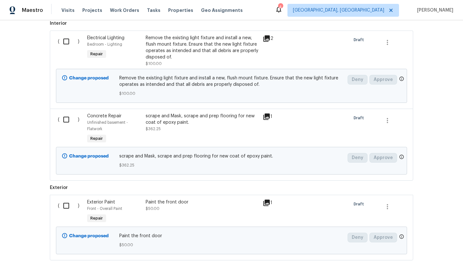
scroll to position [152, 0]
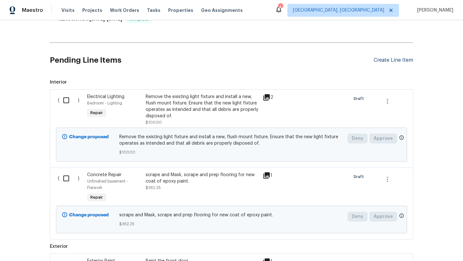
click at [388, 61] on div "Create Line Item" at bounding box center [394, 60] width 40 height 6
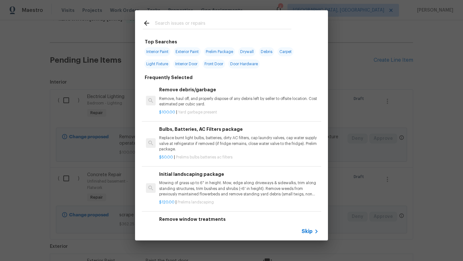
click at [171, 23] on input "text" at bounding box center [223, 24] width 136 height 10
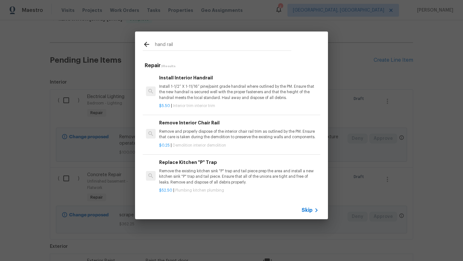
type input "hand rail"
click at [194, 91] on p "Install 1-1/2” X 1-11/16” pine/paint grade handrail where outlined by the PM. E…" at bounding box center [239, 92] width 160 height 16
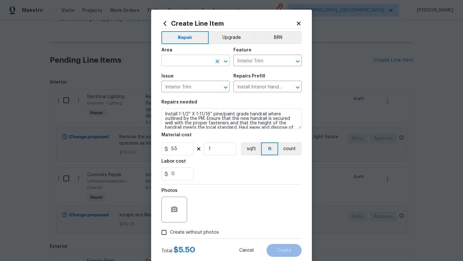
click at [187, 63] on input "text" at bounding box center [187, 61] width 50 height 10
click at [190, 73] on li "Stairs" at bounding box center [196, 75] width 68 height 11
type input "Stairs"
click at [218, 153] on input "1" at bounding box center [220, 149] width 32 height 13
type input "15"
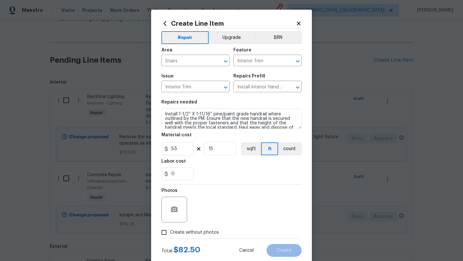
click at [215, 189] on div "Photos" at bounding box center [232, 206] width 140 height 42
drag, startPoint x: 179, startPoint y: 176, endPoint x: 167, endPoint y: 176, distance: 11.3
click at [167, 176] on div "0" at bounding box center [178, 174] width 32 height 13
type input "20"
click at [222, 207] on div "Photos" at bounding box center [232, 206] width 140 height 42
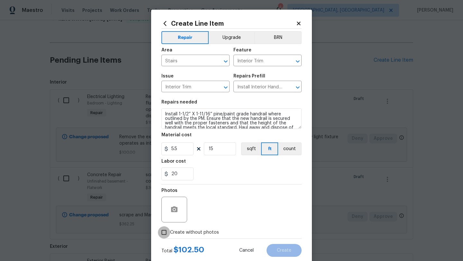
click at [165, 234] on input "Create without photos" at bounding box center [164, 233] width 12 height 12
checkbox input "true"
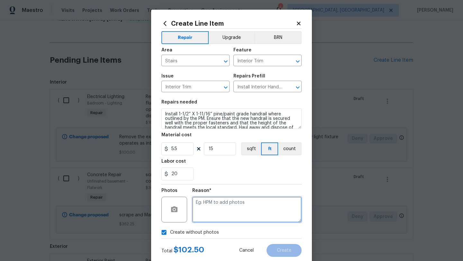
click at [233, 213] on textarea at bounding box center [246, 210] width 109 height 26
type textarea "desk"
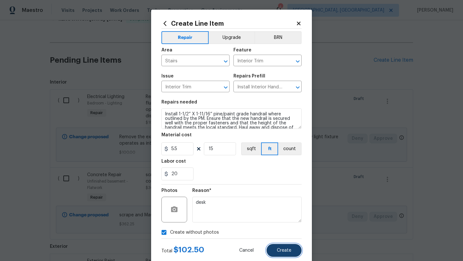
click at [284, 252] on span "Create" at bounding box center [284, 250] width 14 height 5
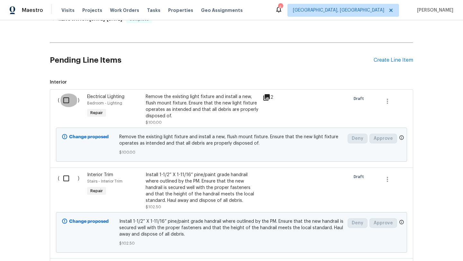
click at [65, 101] on input "checkbox" at bounding box center [69, 101] width 18 height 14
checkbox input "true"
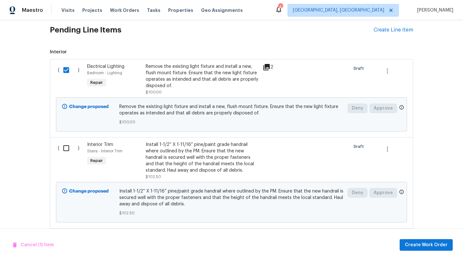
scroll to position [182, 0]
click at [65, 147] on input "checkbox" at bounding box center [69, 148] width 18 height 14
checkbox input "true"
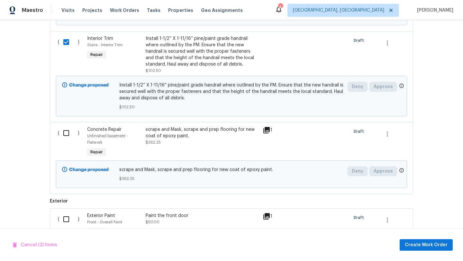
scroll to position [291, 0]
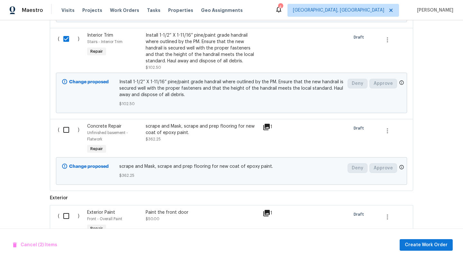
click at [66, 130] on input "checkbox" at bounding box center [69, 130] width 18 height 14
checkbox input "true"
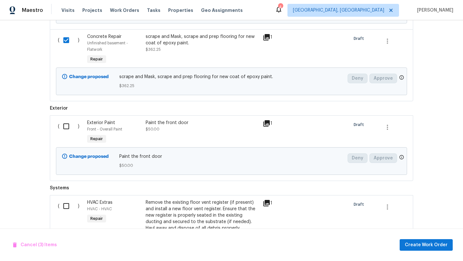
scroll to position [385, 0]
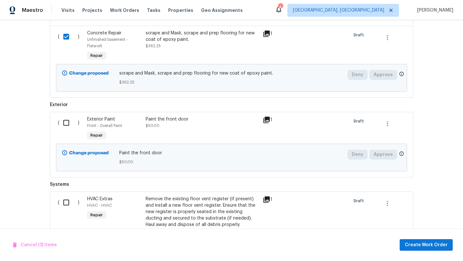
click at [66, 123] on input "checkbox" at bounding box center [69, 123] width 18 height 14
checkbox input "true"
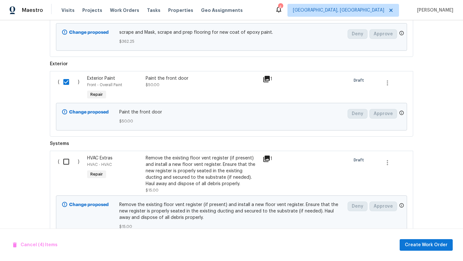
scroll to position [430, 0]
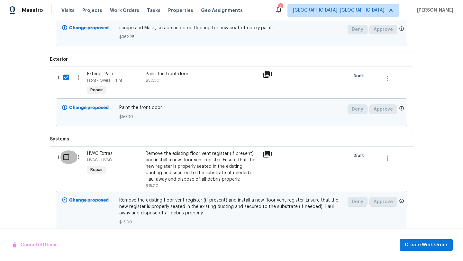
click at [64, 164] on input "checkbox" at bounding box center [69, 158] width 18 height 14
checkbox input "true"
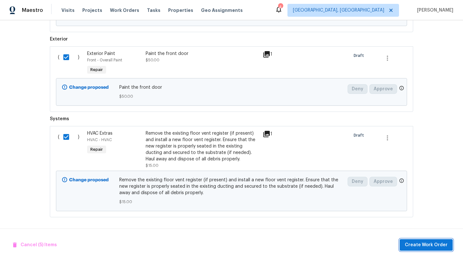
click at [436, 248] on span "Create Work Order" at bounding box center [426, 245] width 43 height 8
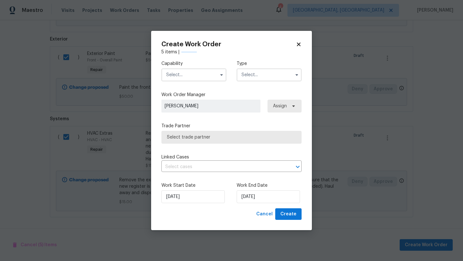
checkbox input "false"
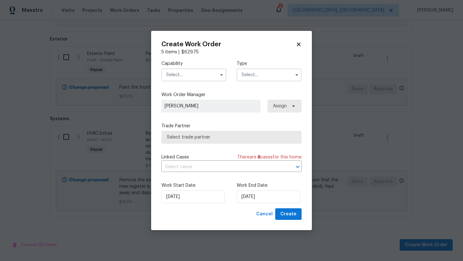
click at [194, 77] on input "text" at bounding box center [194, 75] width 65 height 13
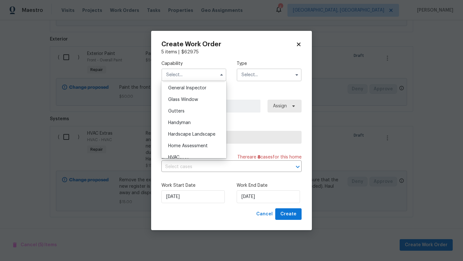
scroll to position [320, 0]
click at [187, 120] on span "Handyman" at bounding box center [179, 122] width 23 height 5
type input "Handyman"
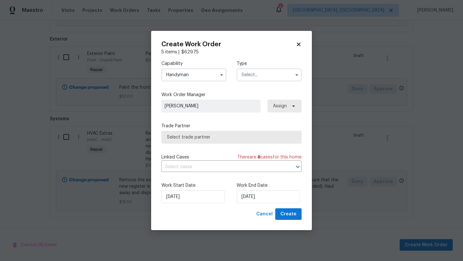
click at [249, 75] on input "text" at bounding box center [269, 75] width 65 height 13
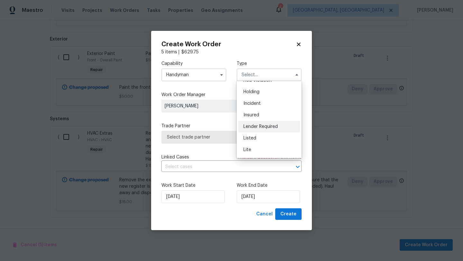
scroll to position [21, 0]
click at [257, 139] on div "Listed" at bounding box center [270, 138] width 62 height 12
type input "Listed"
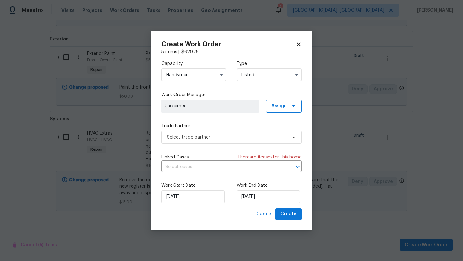
scroll to position [0, 0]
click at [207, 119] on div "Capability Handyman Type Listed Work Order Manager Unclaimed Assign Trade Partn…" at bounding box center [232, 131] width 140 height 153
click at [187, 139] on span "Select trade partner" at bounding box center [227, 137] width 120 height 6
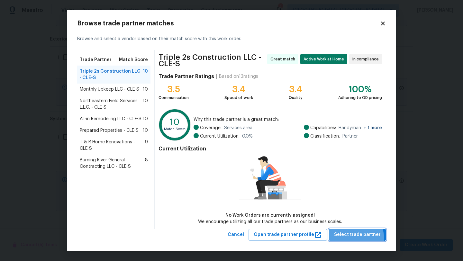
click at [345, 240] on button "Select trade partner" at bounding box center [357, 235] width 57 height 12
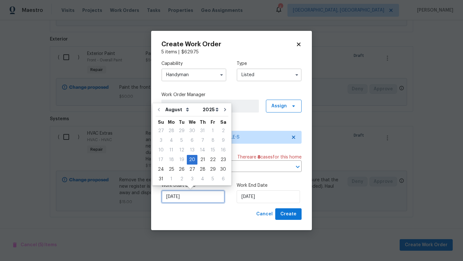
click at [189, 198] on input "[DATE]" at bounding box center [193, 197] width 63 height 13
click at [266, 196] on input "[DATE]" at bounding box center [268, 197] width 63 height 13
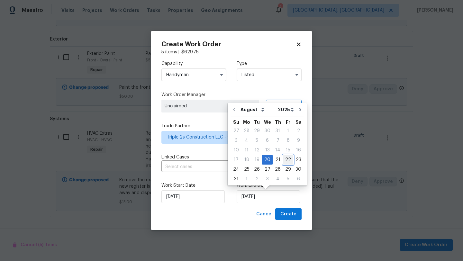
click at [284, 159] on div "22" at bounding box center [288, 159] width 10 height 9
type input "8/22/2025"
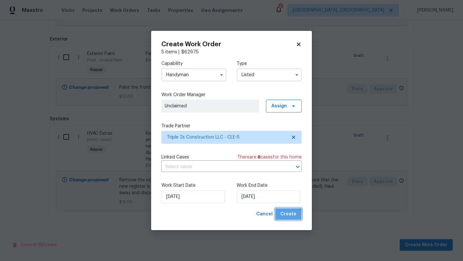
click at [286, 217] on span "Create" at bounding box center [289, 214] width 16 height 8
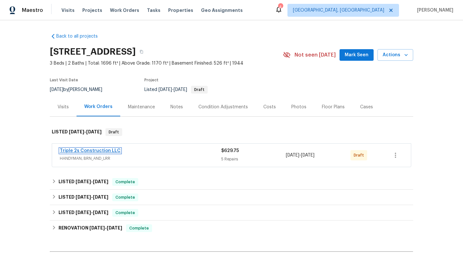
click at [91, 149] on link "Triple 2s Construction LLC" at bounding box center [90, 151] width 61 height 5
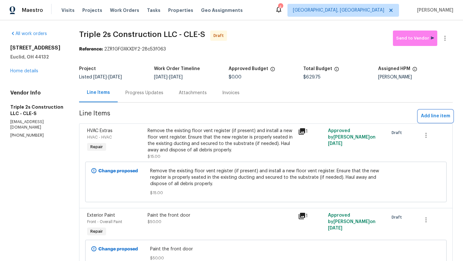
click at [427, 116] on span "Add line item" at bounding box center [435, 116] width 29 height 8
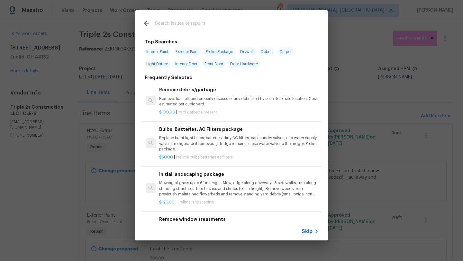
click at [162, 26] on input "text" at bounding box center [223, 24] width 136 height 10
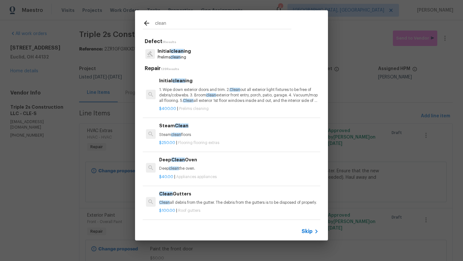
type input "clean"
click at [170, 93] on p "1. Wipe down exterior doors and trim. 2. Clean out all exterior light fixtures …" at bounding box center [239, 95] width 160 height 16
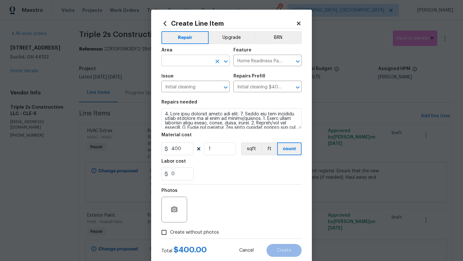
click at [178, 61] on input "text" at bounding box center [187, 61] width 50 height 10
click at [183, 88] on li "Interior Overall" at bounding box center [196, 86] width 68 height 11
type input "Interior Overall"
click at [175, 149] on input "400" at bounding box center [178, 149] width 32 height 13
type input "75"
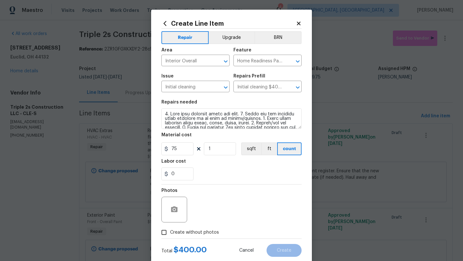
click at [234, 208] on div "Photos" at bounding box center [232, 206] width 140 height 42
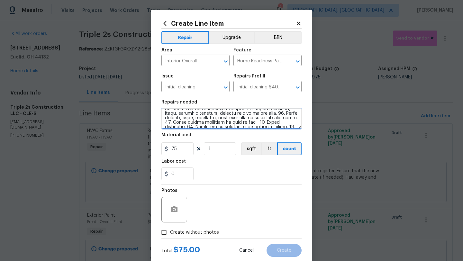
scroll to position [86, 0]
drag, startPoint x: 164, startPoint y: 113, endPoint x: 229, endPoint y: 154, distance: 77.6
click at [229, 154] on section "Repairs needed Material cost 75 1 sqft ft count Labor cost 0" at bounding box center [232, 140] width 140 height 88
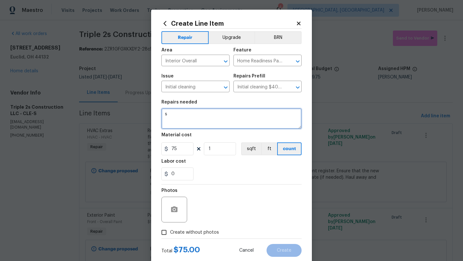
scroll to position [0, 0]
type textarea "spot clean"
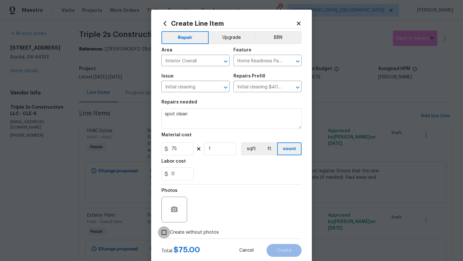
click at [164, 233] on input "Create without photos" at bounding box center [164, 233] width 12 height 12
checkbox input "true"
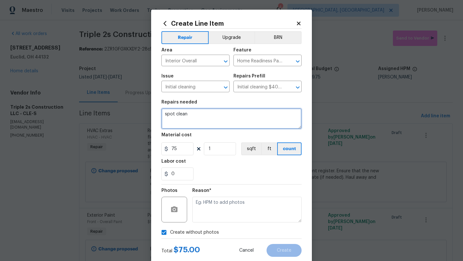
click at [204, 120] on textarea "spot clean" at bounding box center [232, 118] width 140 height 21
type textarea "spot clean after work"
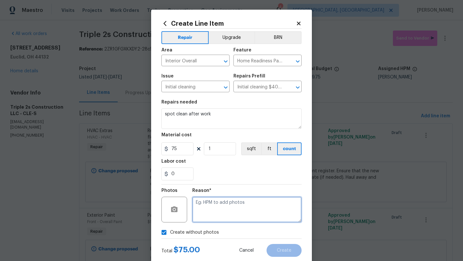
click at [210, 210] on textarea at bounding box center [246, 210] width 109 height 26
type textarea "desk"
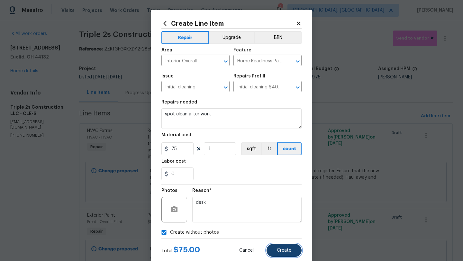
click at [284, 251] on span "Create" at bounding box center [284, 250] width 14 height 5
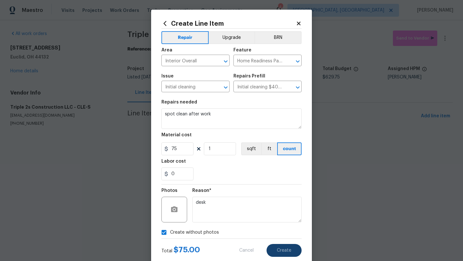
type input "0"
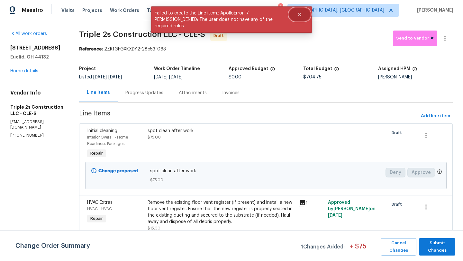
click at [301, 15] on icon "Close" at bounding box center [299, 14] width 3 height 3
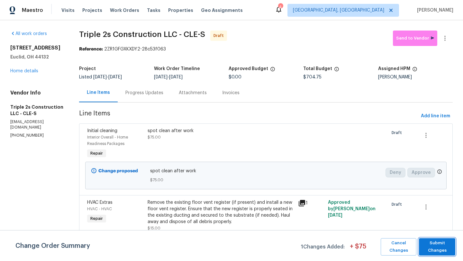
click at [432, 250] on span "Submit Changes" at bounding box center [438, 247] width 30 height 15
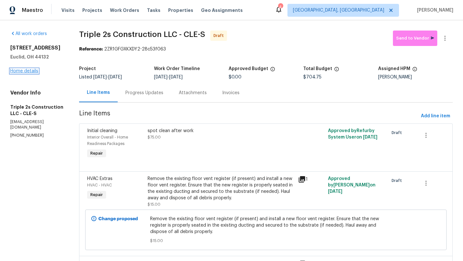
click at [34, 71] on link "Home details" at bounding box center [24, 71] width 28 height 5
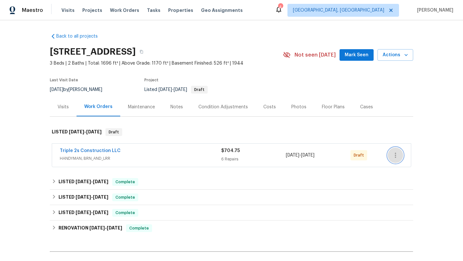
click at [398, 155] on icon "button" at bounding box center [396, 156] width 8 height 8
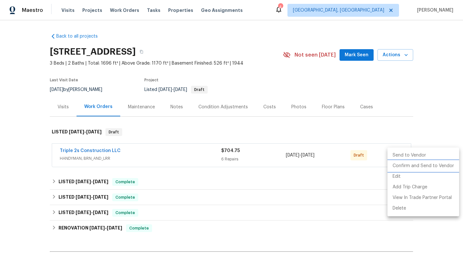
click at [398, 168] on li "Confirm and Send to Vendor" at bounding box center [424, 166] width 72 height 11
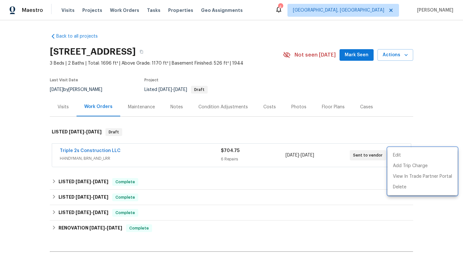
click at [357, 56] on div at bounding box center [231, 130] width 463 height 261
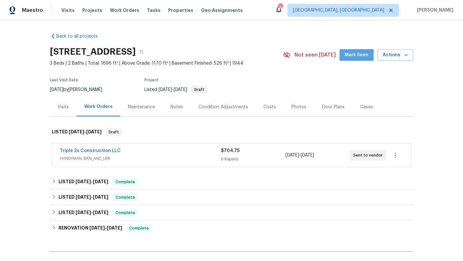
click at [357, 56] on span "Mark Seen" at bounding box center [357, 55] width 24 height 8
click at [297, 108] on div "Photos" at bounding box center [299, 107] width 15 height 6
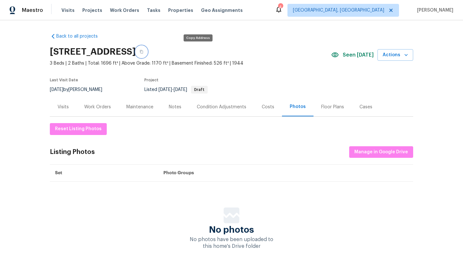
click at [144, 52] on icon "button" at bounding box center [142, 52] width 4 height 4
click at [143, 52] on icon "button" at bounding box center [141, 52] width 3 height 4
click at [103, 107] on div "Work Orders" at bounding box center [97, 107] width 27 height 6
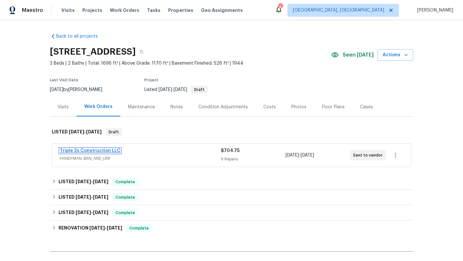
click at [88, 151] on link "Triple 2s Construction LLC" at bounding box center [90, 151] width 61 height 5
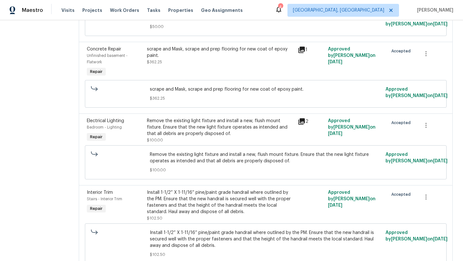
scroll to position [308, 0]
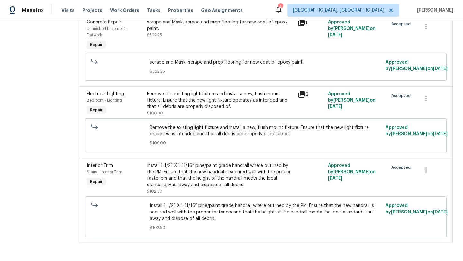
click at [179, 114] on div "Remove the existing light fixture and install a new, flush mount fixture. Ensur…" at bounding box center [220, 104] width 147 height 26
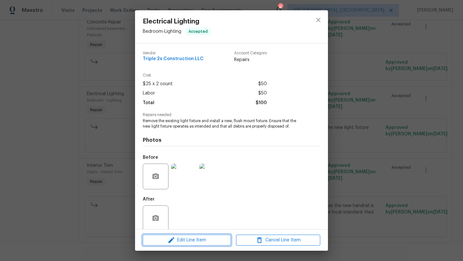
click at [165, 241] on span "Edit Line Item" at bounding box center [187, 241] width 84 height 8
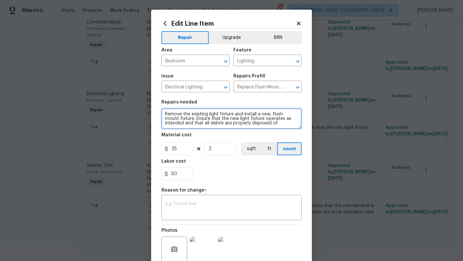
click at [260, 126] on textarea "Remove the existing light fixture and install a new, flush mount fixture. Ensur…" at bounding box center [232, 118] width 140 height 21
type textarea "Remove the existing light fixture and install a new, flush mount fixture. Ensur…"
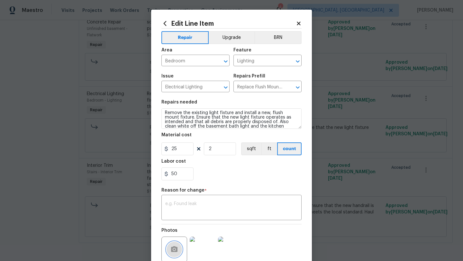
click at [174, 249] on icon "button" at bounding box center [175, 250] width 8 height 8
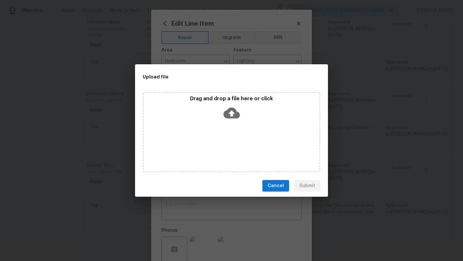
click at [231, 113] on icon at bounding box center [232, 113] width 16 height 16
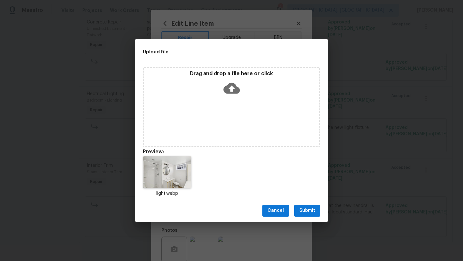
click at [313, 210] on span "Submit" at bounding box center [308, 211] width 16 height 8
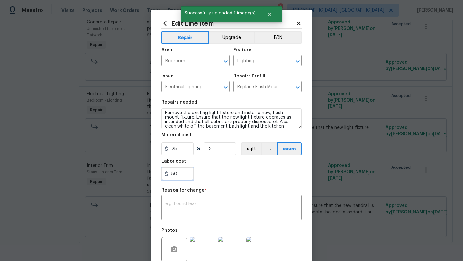
click at [174, 175] on input "50" at bounding box center [178, 174] width 32 height 13
type input "6"
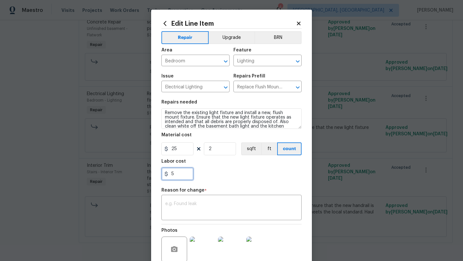
type input "50"
click at [206, 204] on textarea at bounding box center [231, 209] width 133 height 14
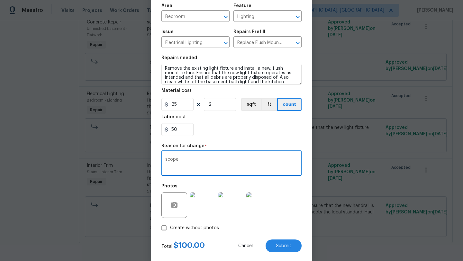
scroll to position [45, 0]
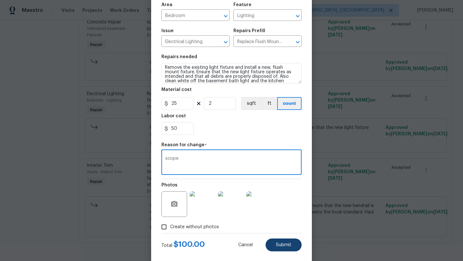
type textarea "scope"
click at [291, 248] on button "Submit" at bounding box center [284, 245] width 36 height 13
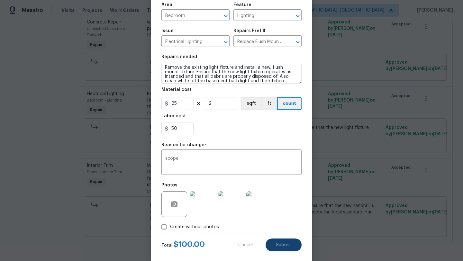
type textarea "Remove the existing light fixture and install a new, flush mount fixture. Ensur…"
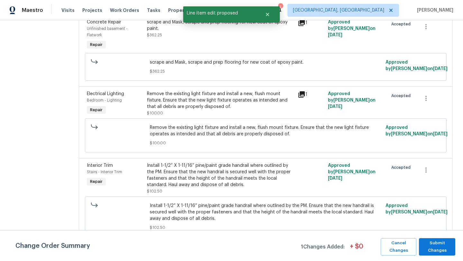
scroll to position [0, 0]
click at [433, 254] on span "Submit Changes" at bounding box center [438, 247] width 30 height 15
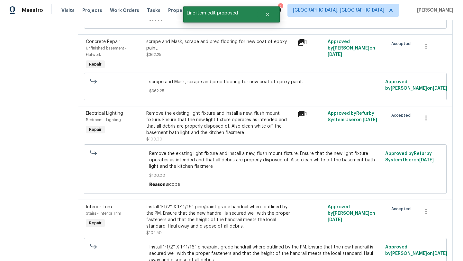
scroll to position [287, 0]
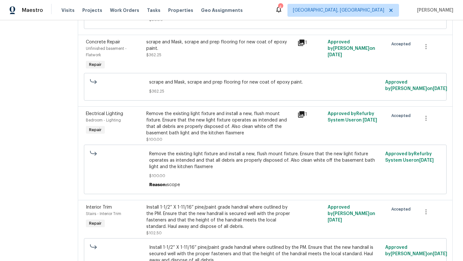
click at [303, 115] on icon at bounding box center [302, 115] width 8 height 8
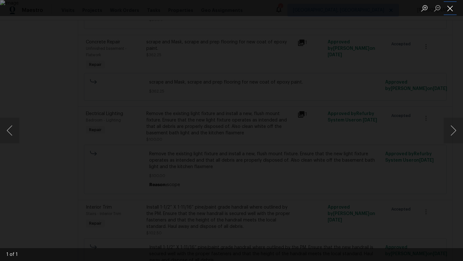
click at [451, 6] on button "Close lightbox" at bounding box center [450, 8] width 13 height 11
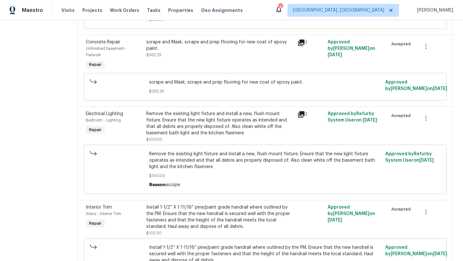
click at [182, 121] on div "Remove the existing light fixture and install a new, flush mount fixture. Ensur…" at bounding box center [219, 124] width 147 height 26
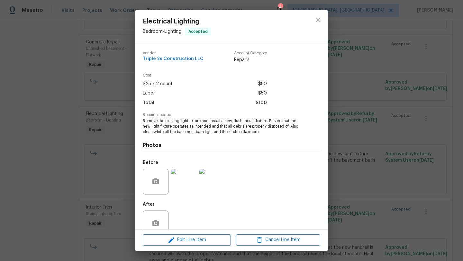
click at [252, 182] on div "Before" at bounding box center [232, 178] width 178 height 42
click at [317, 20] on icon "close" at bounding box center [319, 20] width 8 height 8
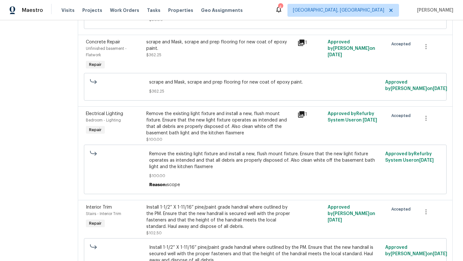
click at [133, 162] on div at bounding box center [117, 169] width 59 height 41
click at [141, 134] on div "Electrical Lighting Bedroom - Lighting Repair" at bounding box center [114, 127] width 61 height 36
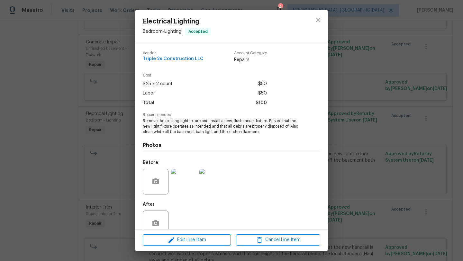
click at [111, 155] on div "Electrical Lighting Bedroom - Lighting Accepted Vendor Triple 2s Construction L…" at bounding box center [231, 130] width 463 height 261
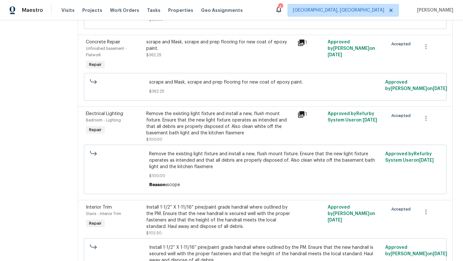
click at [164, 125] on div "Remove the existing light fixture and install a new, flush mount fixture. Ensur…" at bounding box center [219, 124] width 147 height 26
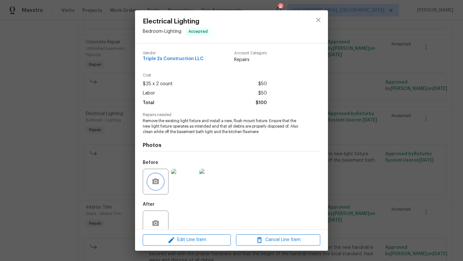
click at [159, 183] on icon "button" at bounding box center [156, 182] width 8 height 8
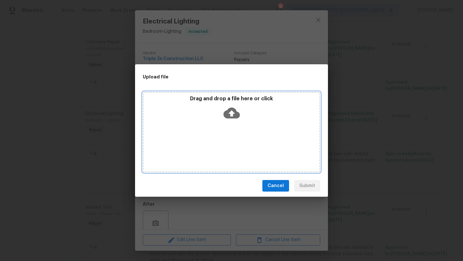
click at [225, 115] on icon at bounding box center [232, 113] width 16 height 11
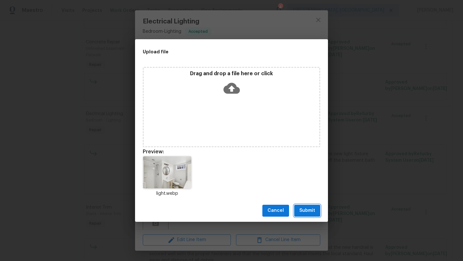
click at [304, 214] on span "Submit" at bounding box center [308, 211] width 16 height 8
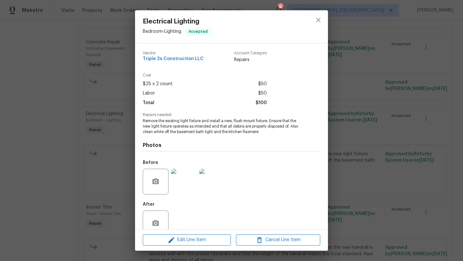
click at [191, 176] on img at bounding box center [184, 182] width 26 height 26
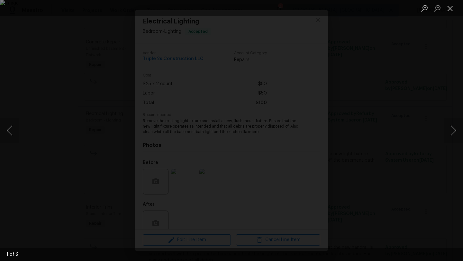
click at [449, 6] on button "Close lightbox" at bounding box center [450, 8] width 13 height 11
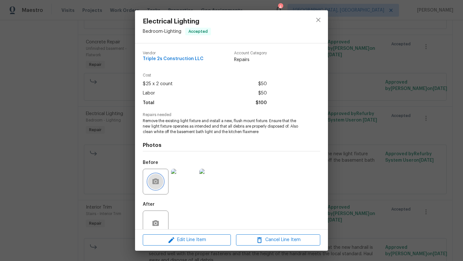
click at [157, 176] on button "button" at bounding box center [155, 181] width 15 height 15
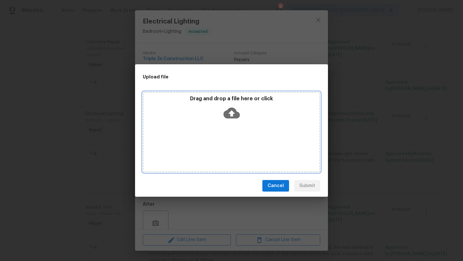
click at [232, 112] on icon at bounding box center [232, 113] width 16 height 16
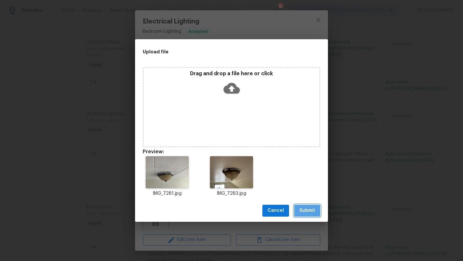
click at [304, 209] on span "Submit" at bounding box center [308, 211] width 16 height 8
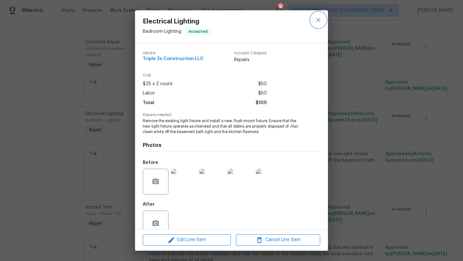
click at [315, 21] on icon "close" at bounding box center [319, 20] width 8 height 8
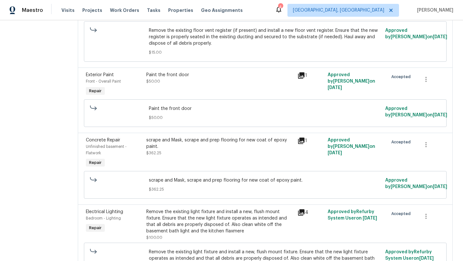
scroll to position [0, 0]
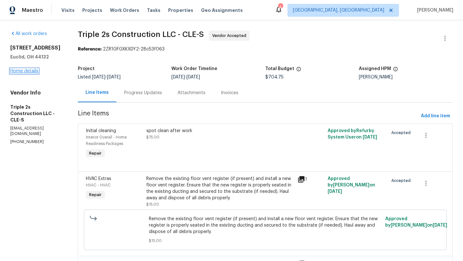
click at [31, 71] on link "Home details" at bounding box center [24, 71] width 28 height 5
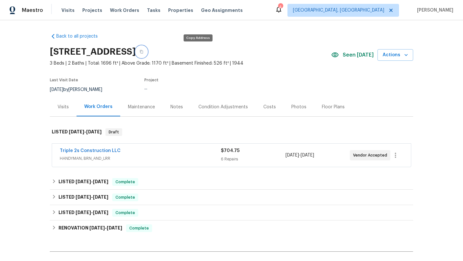
click at [144, 51] on icon "button" at bounding box center [142, 52] width 4 height 4
click at [294, 108] on div "Photos" at bounding box center [299, 107] width 15 height 6
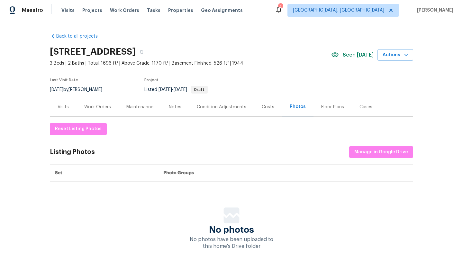
click at [329, 106] on div "Floor Plans" at bounding box center [333, 107] width 23 height 6
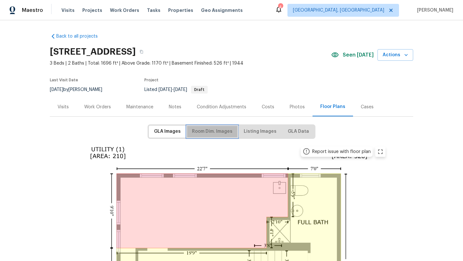
click at [216, 135] on span "Room Dim. Images" at bounding box center [212, 132] width 41 height 8
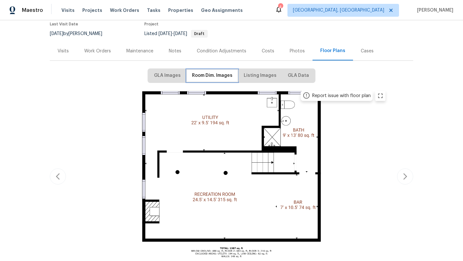
scroll to position [55, 0]
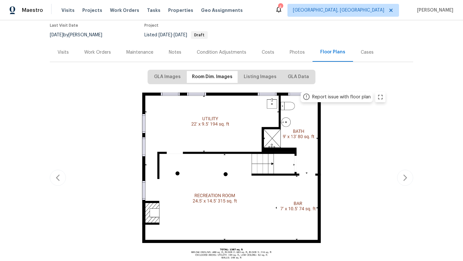
click at [102, 53] on div "Work Orders" at bounding box center [97, 52] width 27 height 6
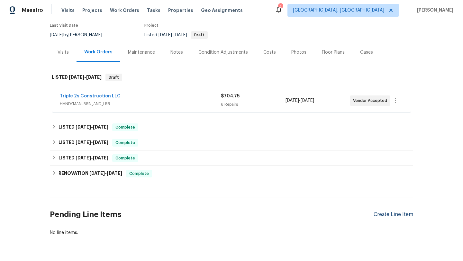
click at [382, 214] on div "Create Line Item" at bounding box center [394, 215] width 40 height 6
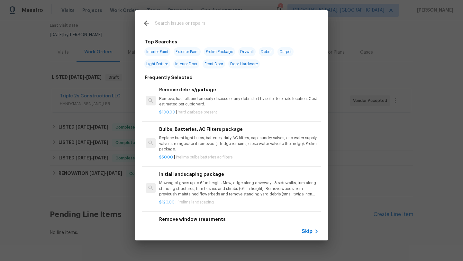
click at [183, 24] on input "text" at bounding box center [223, 24] width 136 height 10
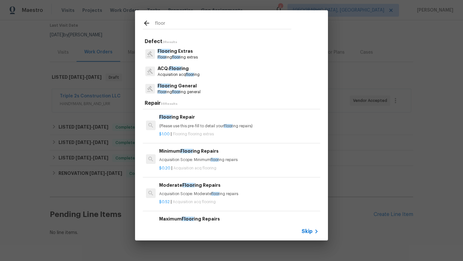
scroll to position [34, 0]
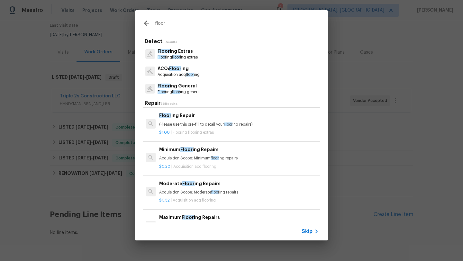
type input "floor"
click at [180, 92] on span "floor" at bounding box center [176, 92] width 8 height 4
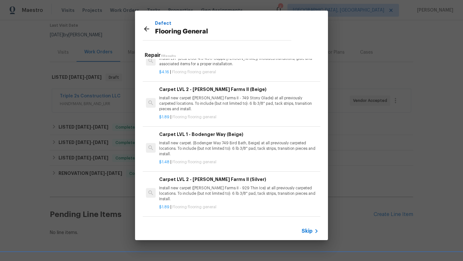
scroll to position [224, 0]
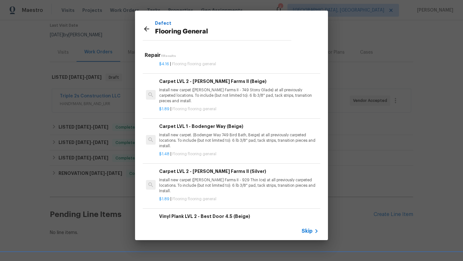
click at [187, 139] on p "Install new carpet. (Bodenger Way 749 Bird Bath, Beige) at all previously carpe…" at bounding box center [239, 141] width 160 height 16
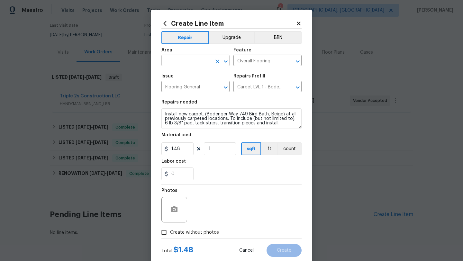
click at [181, 60] on input "text" at bounding box center [187, 61] width 50 height 10
click at [184, 86] on li "Unfinished basement" at bounding box center [196, 86] width 68 height 11
type input "Unfinished basement"
click at [225, 151] on input "1" at bounding box center [220, 149] width 32 height 13
type input "390"
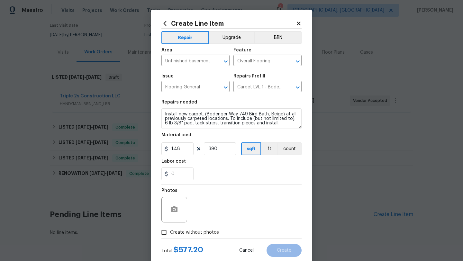
click at [233, 180] on div "0" at bounding box center [232, 174] width 140 height 13
drag, startPoint x: 181, startPoint y: 174, endPoint x: 157, endPoint y: 174, distance: 23.8
click at [157, 174] on div "Create Line Item Repair Upgrade BRN Area Unfinished basement ​ Feature Overall …" at bounding box center [231, 139] width 161 height 258
type input "65"
click at [218, 187] on div "Photos" at bounding box center [232, 206] width 140 height 42
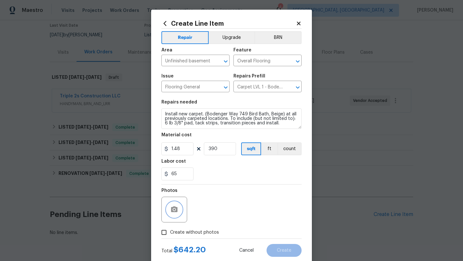
click at [175, 210] on circle "button" at bounding box center [174, 210] width 2 height 2
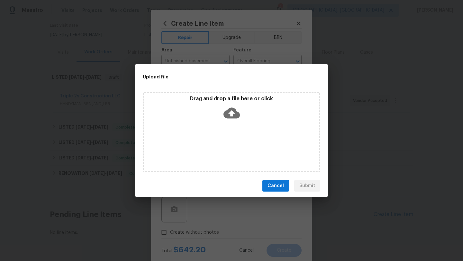
click at [232, 112] on icon at bounding box center [232, 113] width 16 height 16
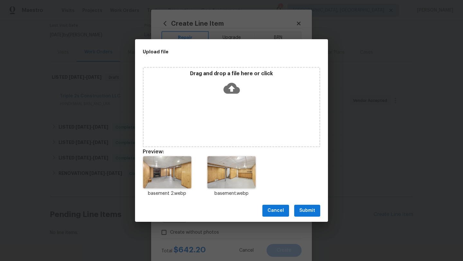
click at [306, 211] on span "Submit" at bounding box center [308, 211] width 16 height 8
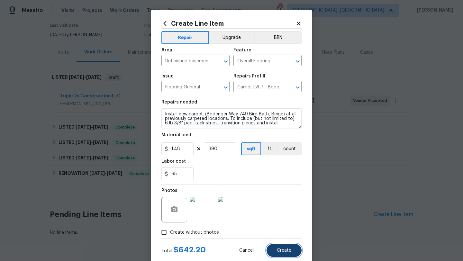
click at [284, 254] on button "Create" at bounding box center [284, 250] width 35 height 13
type input "0"
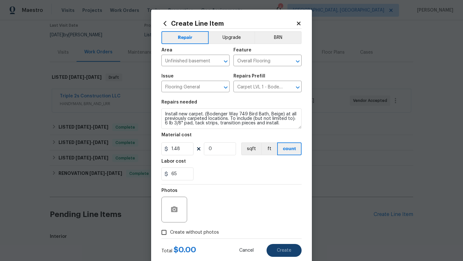
type input "0"
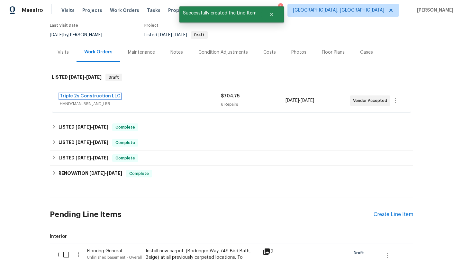
click at [93, 94] on link "Triple 2s Construction LLC" at bounding box center [90, 96] width 61 height 5
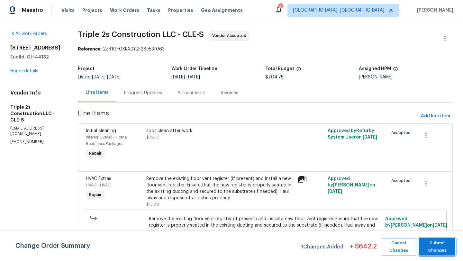
click at [430, 246] on span "Submit Changes" at bounding box center [438, 247] width 30 height 15
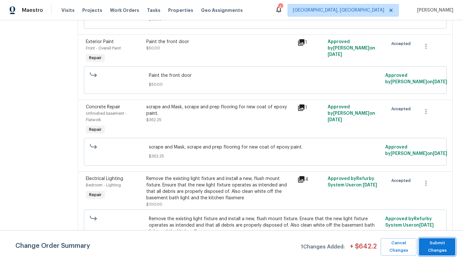
scroll to position [226, 0]
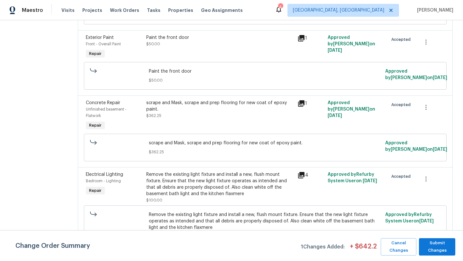
click at [191, 115] on div "scrape and Mask, scrape and prep flooring for new coat of epoxy paint. $362.25" at bounding box center [219, 109] width 147 height 19
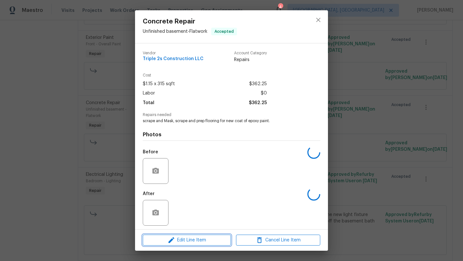
click at [162, 239] on span "Edit Line Item" at bounding box center [187, 241] width 84 height 8
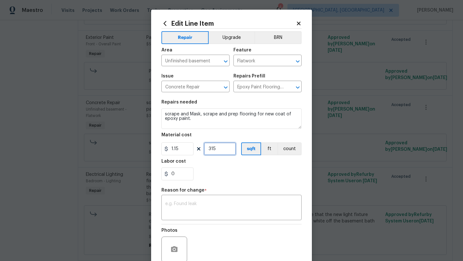
drag, startPoint x: 222, startPoint y: 145, endPoint x: 204, endPoint y: 145, distance: 17.7
click at [204, 145] on input "315" at bounding box center [220, 149] width 32 height 13
type input "315"
click at [211, 165] on div "Labor cost" at bounding box center [232, 163] width 140 height 8
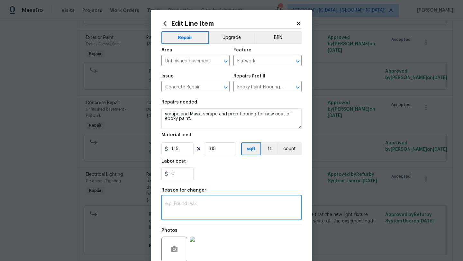
click at [186, 204] on textarea at bounding box center [231, 209] width 133 height 14
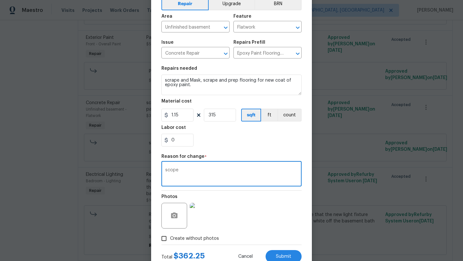
scroll to position [51, 0]
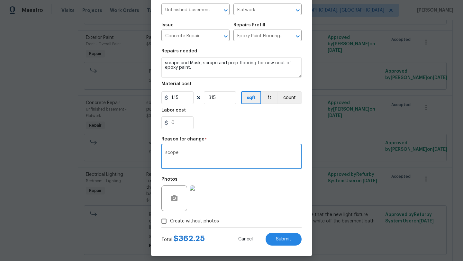
type textarea "scope"
click at [174, 196] on icon "button" at bounding box center [174, 198] width 6 height 6
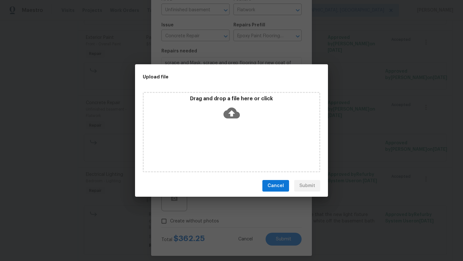
click at [229, 114] on icon at bounding box center [232, 113] width 16 height 11
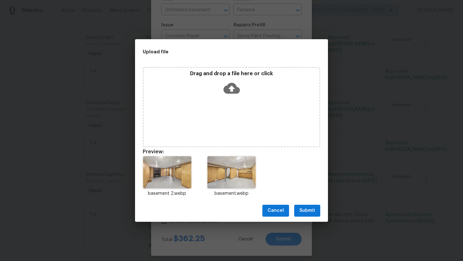
click at [316, 213] on button "Submit" at bounding box center [308, 211] width 26 height 12
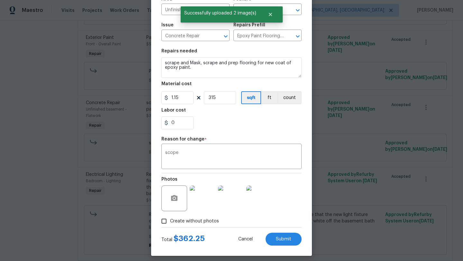
click at [218, 238] on div "Total $ 362.25 Cancel Submit" at bounding box center [232, 237] width 140 height 18
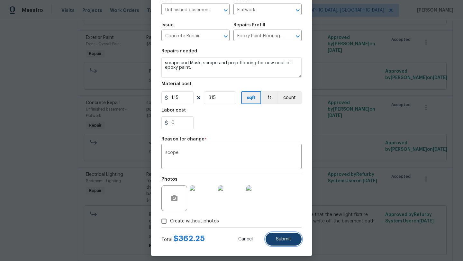
click at [288, 240] on span "Submit" at bounding box center [283, 239] width 15 height 5
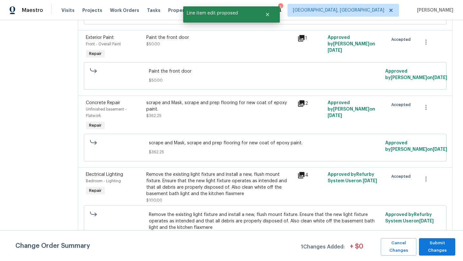
scroll to position [0, 0]
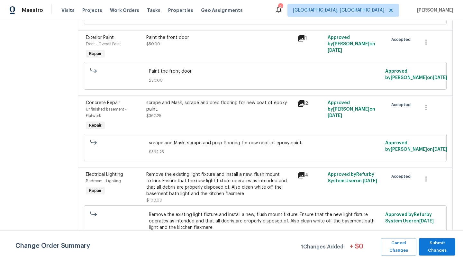
click at [197, 110] on div "scrape and Mask, scrape and prep flooring for new coat of epoxy paint." at bounding box center [219, 106] width 147 height 13
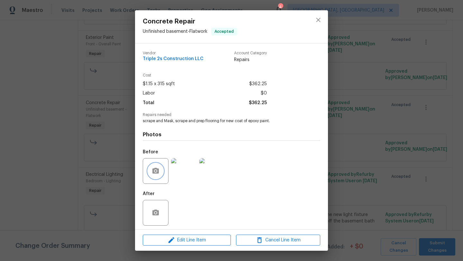
click at [154, 166] on button "button" at bounding box center [155, 171] width 15 height 15
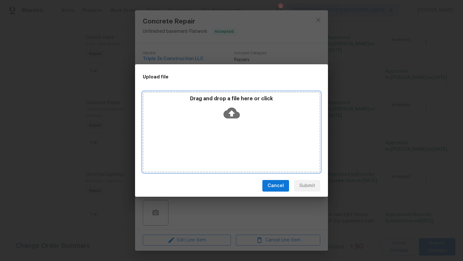
click at [230, 115] on icon at bounding box center [232, 113] width 16 height 16
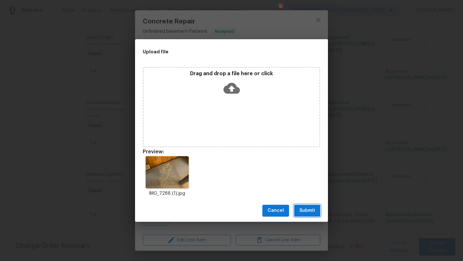
click at [307, 210] on span "Submit" at bounding box center [308, 211] width 16 height 8
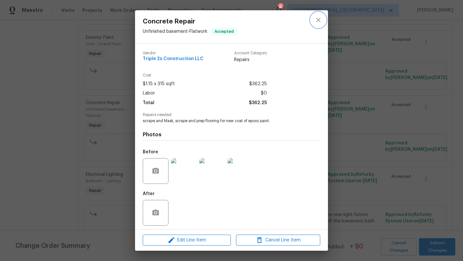
click at [317, 20] on icon "close" at bounding box center [319, 20] width 8 height 8
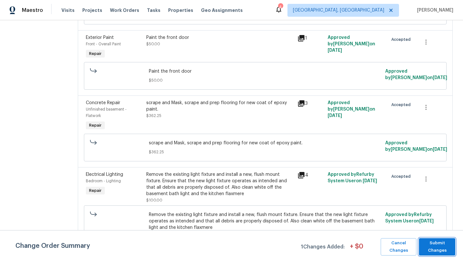
click at [439, 251] on span "Submit Changes" at bounding box center [438, 247] width 30 height 15
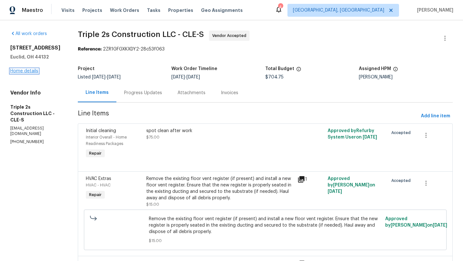
click at [21, 72] on link "Home details" at bounding box center [24, 71] width 28 height 5
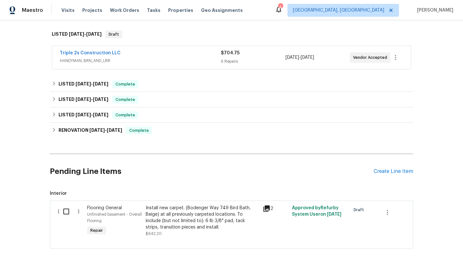
scroll to position [130, 0]
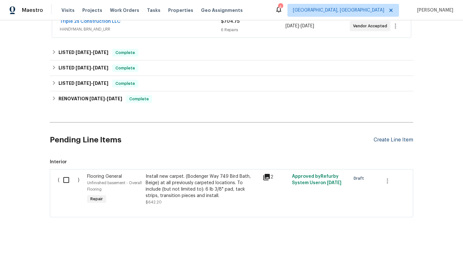
click at [389, 140] on div "Create Line Item" at bounding box center [394, 140] width 40 height 6
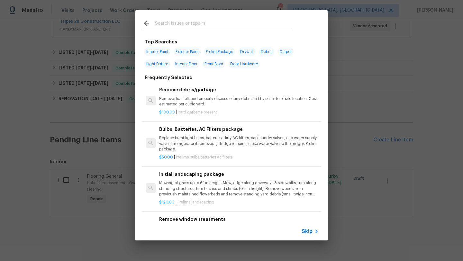
click at [158, 51] on span "Interior Paint" at bounding box center [158, 51] width 26 height 9
type input "Interior Paint"
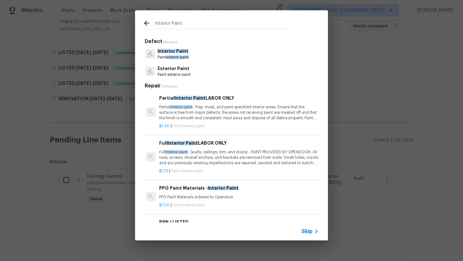
click at [174, 117] on p "Partial Interior paint - Prep, mask, and paint specified interior areas. Ensure…" at bounding box center [239, 113] width 160 height 16
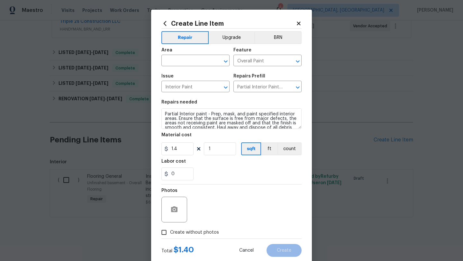
click at [171, 54] on div "Area" at bounding box center [196, 52] width 68 height 8
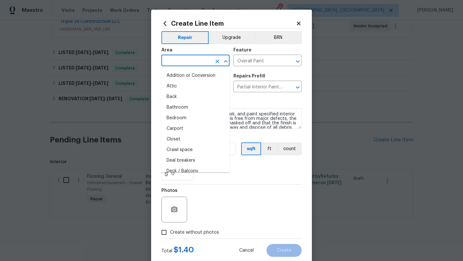
click at [170, 62] on input "text" at bounding box center [187, 61] width 50 height 10
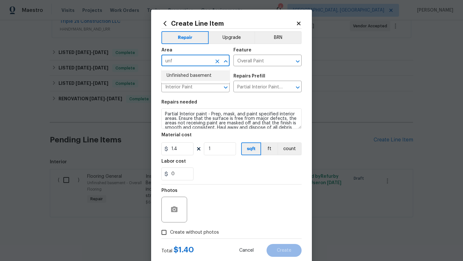
click at [176, 74] on li "Unfinished basement" at bounding box center [196, 75] width 68 height 11
type input "Unfinished basement"
click at [215, 150] on input "1" at bounding box center [220, 149] width 32 height 13
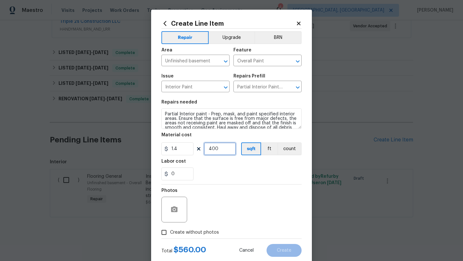
type input "400"
click at [220, 178] on div "0" at bounding box center [232, 174] width 140 height 13
click at [173, 210] on circle "button" at bounding box center [174, 210] width 2 height 2
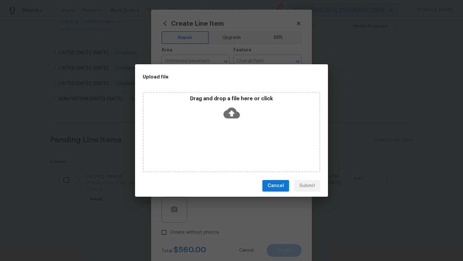
click at [230, 109] on icon at bounding box center [232, 113] width 16 height 11
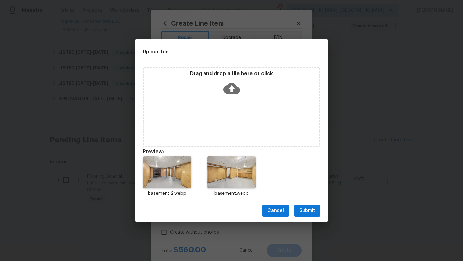
click at [307, 210] on span "Submit" at bounding box center [308, 211] width 16 height 8
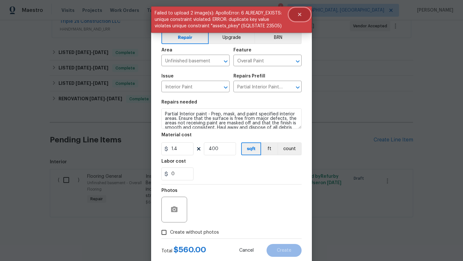
click at [302, 12] on icon "Close" at bounding box center [299, 14] width 5 height 5
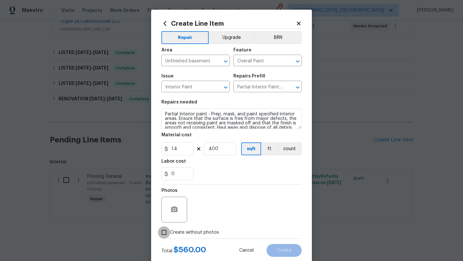
click at [163, 234] on input "Create without photos" at bounding box center [164, 233] width 12 height 12
checkbox input "false"
click at [177, 211] on icon "button" at bounding box center [174, 210] width 6 height 6
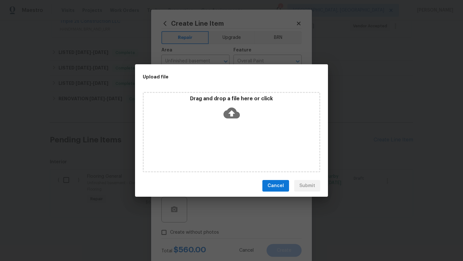
click at [236, 115] on icon at bounding box center [232, 113] width 16 height 11
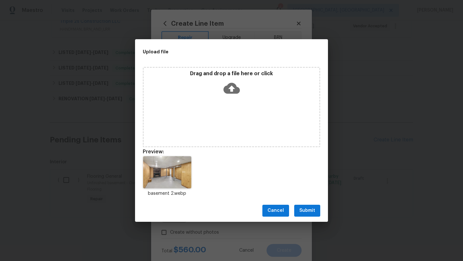
click at [311, 214] on span "Submit" at bounding box center [308, 211] width 16 height 8
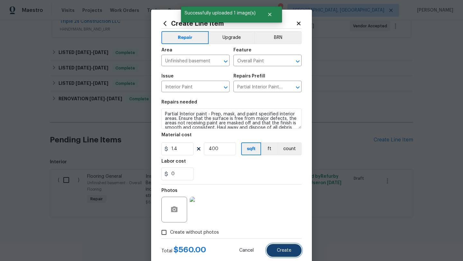
click at [281, 251] on span "Create" at bounding box center [284, 250] width 14 height 5
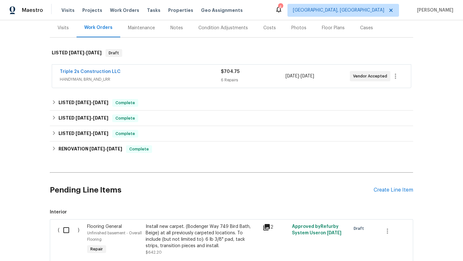
scroll to position [52, 0]
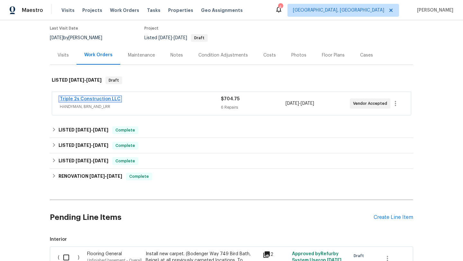
click at [103, 98] on link "Triple 2s Construction LLC" at bounding box center [90, 99] width 61 height 5
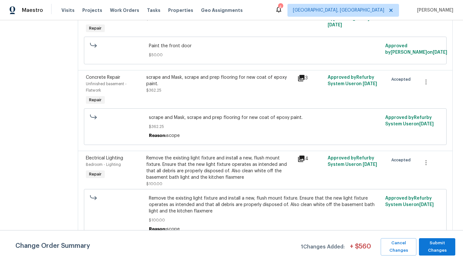
scroll to position [256, 0]
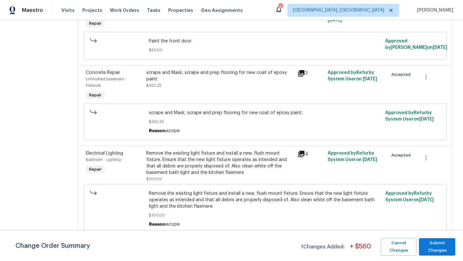
click at [205, 88] on div "scrape and Mask, scrape and prep flooring for new coat of epoxy paint. $362.25" at bounding box center [219, 79] width 147 height 19
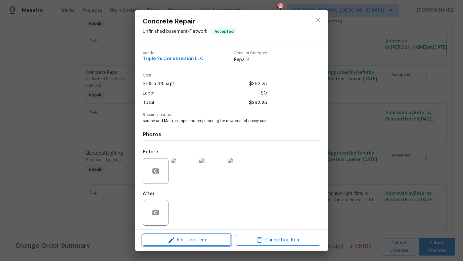
click at [170, 239] on icon "button" at bounding box center [172, 241] width 8 height 8
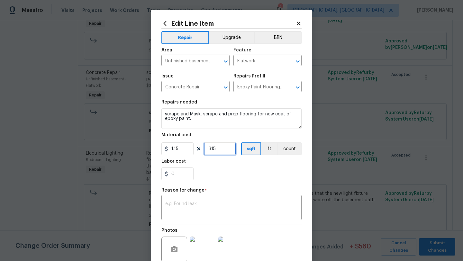
drag, startPoint x: 220, startPoint y: 150, endPoint x: 209, endPoint y: 150, distance: 10.9
click at [209, 150] on input "315" at bounding box center [220, 149] width 32 height 13
type input "400"
click at [200, 210] on textarea at bounding box center [231, 209] width 133 height 14
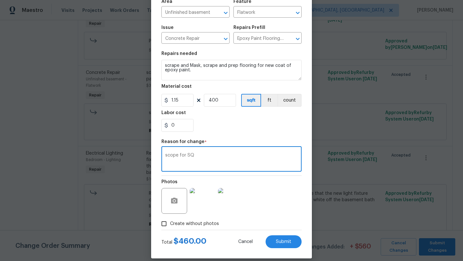
scroll to position [56, 0]
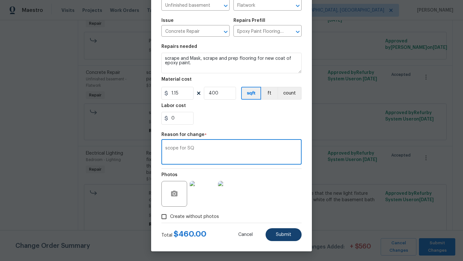
type textarea "scope for SQ"
click at [279, 235] on span "Submit" at bounding box center [283, 235] width 15 height 5
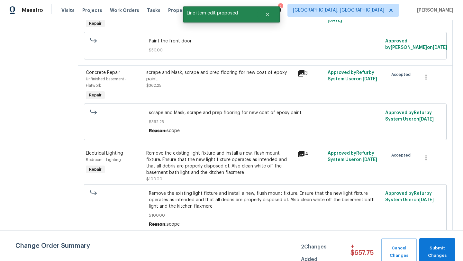
scroll to position [0, 0]
click at [435, 245] on span "Submit Changes" at bounding box center [438, 252] width 30 height 15
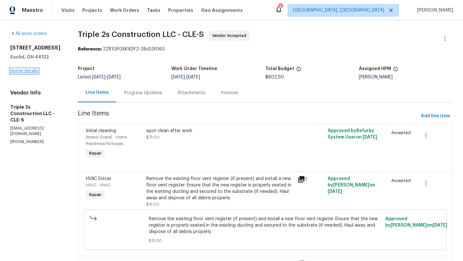
click at [32, 72] on link "Home details" at bounding box center [24, 71] width 28 height 5
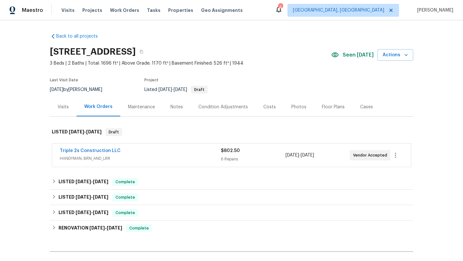
click at [175, 107] on div "Notes" at bounding box center [177, 107] width 13 height 6
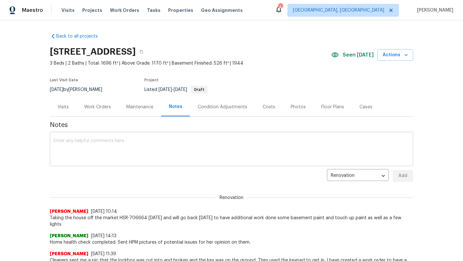
click at [137, 138] on div "x ​" at bounding box center [232, 150] width 364 height 33
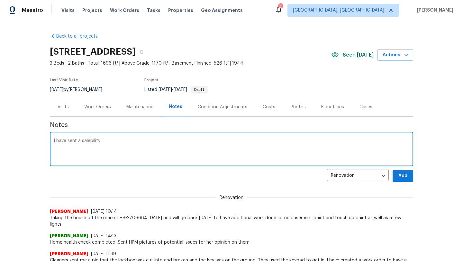
click at [91, 141] on textarea "I have sent a salebility" at bounding box center [232, 150] width 356 height 23
click at [95, 141] on textarea "I have sent a salebility" at bounding box center [232, 150] width 356 height 23
drag, startPoint x: 108, startPoint y: 143, endPoint x: 82, endPoint y: 142, distance: 25.4
click at [82, 142] on textarea "I have sent a salable ity" at bounding box center [232, 150] width 356 height 23
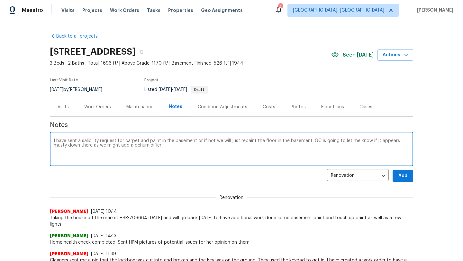
type textarea "I have sent a salibility request for carpet and paint in the basement or if not…"
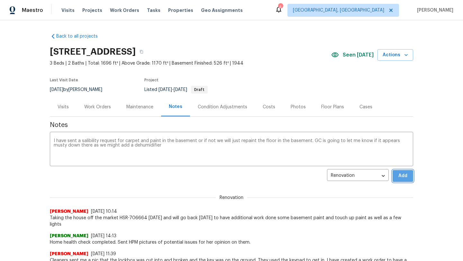
click at [406, 173] on span "Add" at bounding box center [403, 176] width 10 height 8
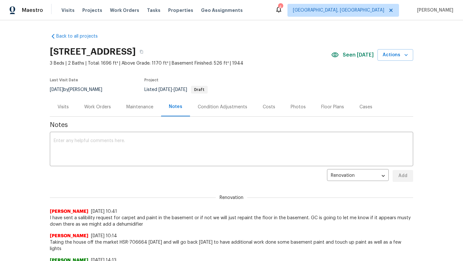
click at [97, 104] on div "Work Orders" at bounding box center [97, 107] width 27 height 6
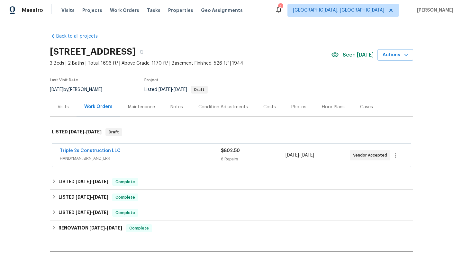
click at [273, 62] on span "3 Beds | 2 Baths | Total: 1696 ft² | Above Grade: 1170 ft² | Basement Finished:…" at bounding box center [191, 63] width 282 height 6
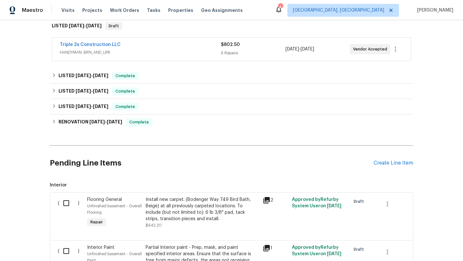
scroll to position [110, 0]
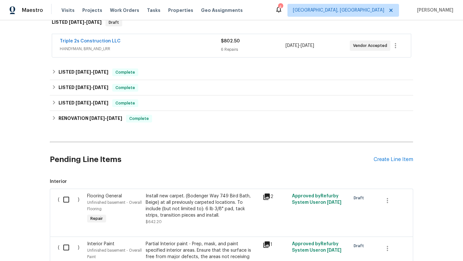
click at [222, 199] on div "Install new carpet. (Bodenger Way 749 Bird Bath, Beige) at all previously carpe…" at bounding box center [202, 206] width 113 height 26
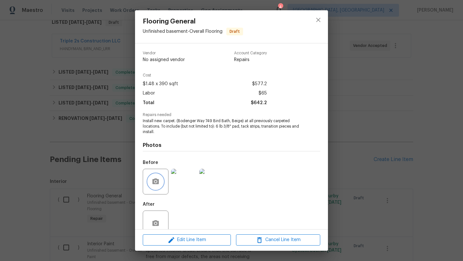
click at [154, 186] on button "button" at bounding box center [155, 181] width 15 height 15
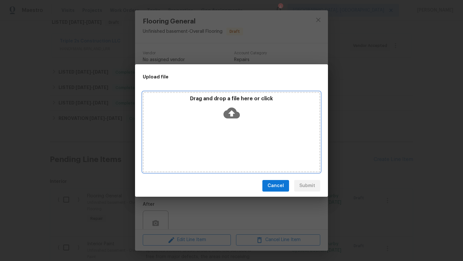
click at [229, 114] on icon at bounding box center [232, 113] width 16 height 11
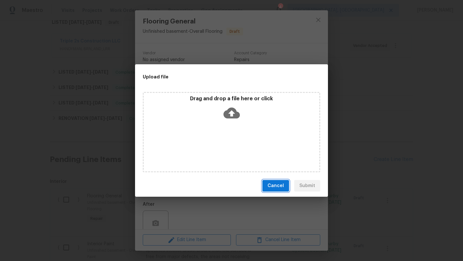
click at [274, 187] on span "Cancel" at bounding box center [276, 186] width 16 height 8
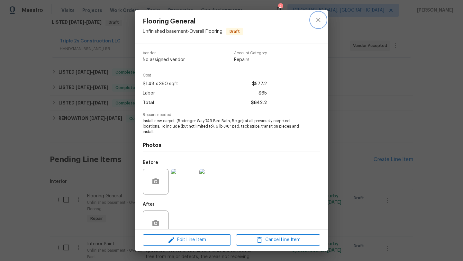
click at [318, 18] on icon "close" at bounding box center [319, 20] width 8 height 8
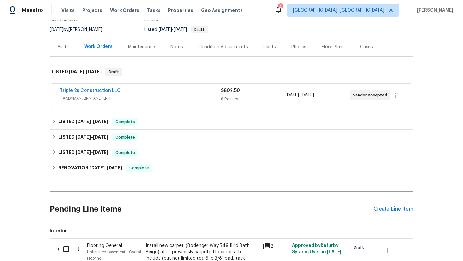
scroll to position [0, 0]
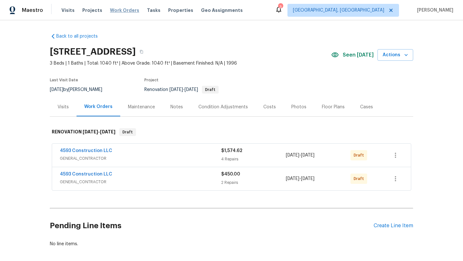
click at [122, 11] on span "Work Orders" at bounding box center [124, 10] width 29 height 6
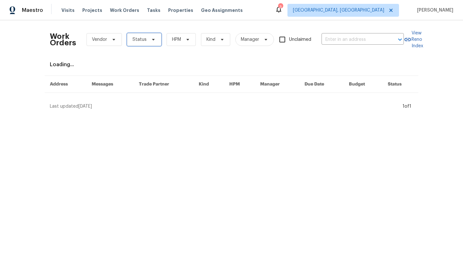
click at [136, 38] on span "Status" at bounding box center [140, 39] width 14 height 6
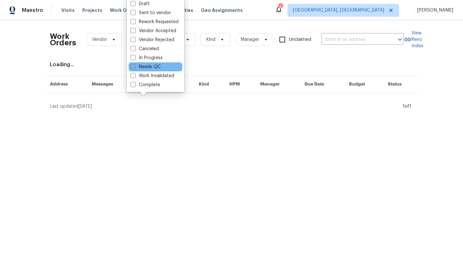
click at [139, 66] on label "Needs QC" at bounding box center [146, 67] width 30 height 6
click at [135, 66] on input "Needs QC" at bounding box center [133, 66] width 4 height 4
checkbox input "true"
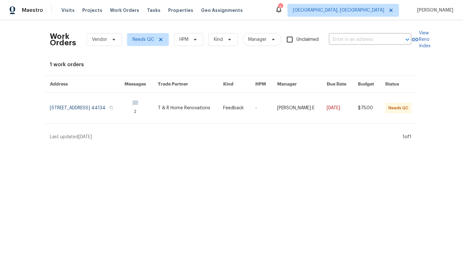
click at [137, 63] on div "1 work orders" at bounding box center [232, 64] width 364 height 6
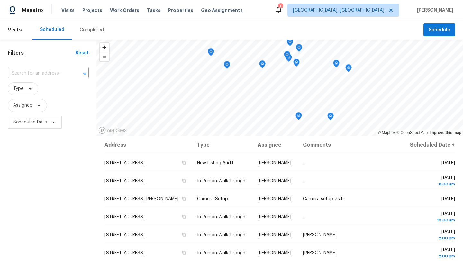
scroll to position [33, 0]
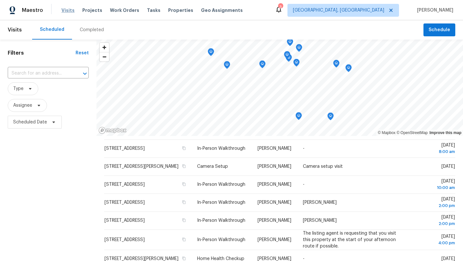
click at [68, 10] on span "Visits" at bounding box center [67, 10] width 13 height 6
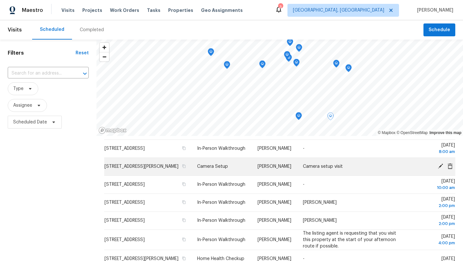
click at [442, 169] on icon at bounding box center [440, 166] width 5 height 5
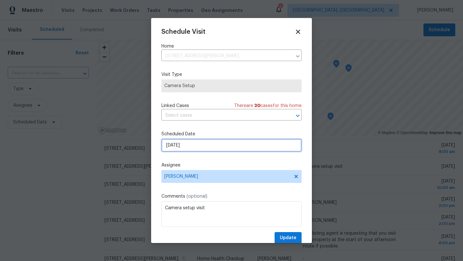
click at [191, 148] on input "[DATE]" at bounding box center [232, 145] width 140 height 13
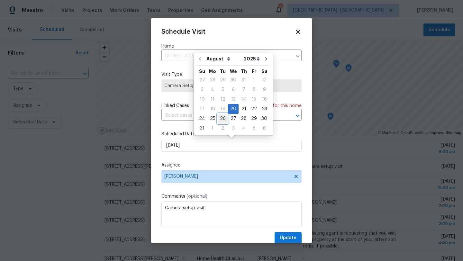
click at [223, 119] on div "26" at bounding box center [223, 118] width 10 height 9
type input "[DATE]"
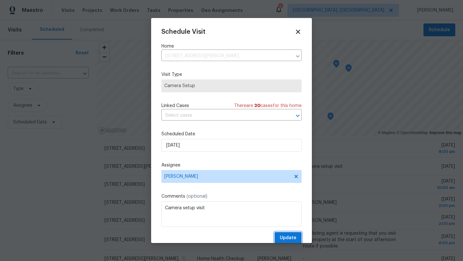
click at [289, 239] on span "Update" at bounding box center [288, 238] width 17 height 8
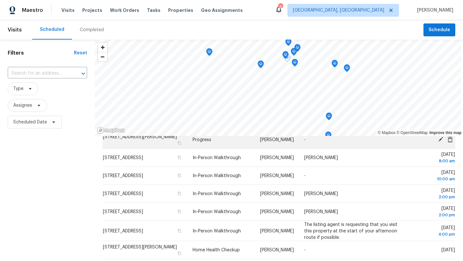
scroll to position [59, 0]
